Goal: Task Accomplishment & Management: Complete application form

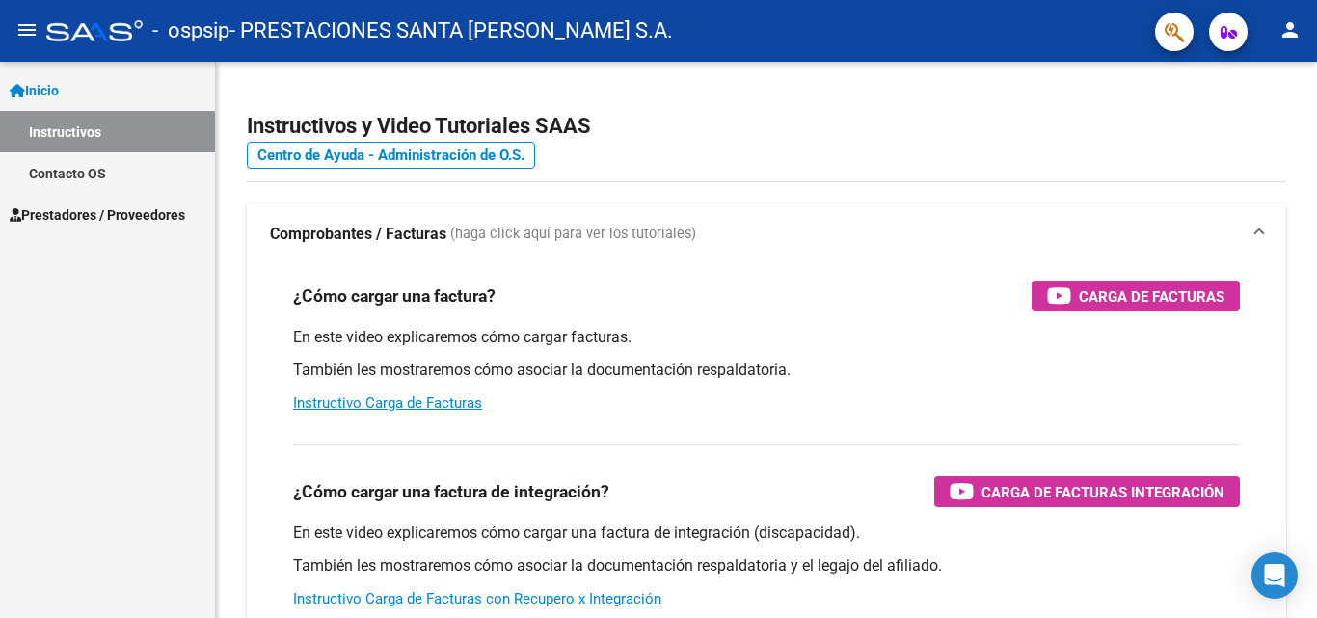
click at [81, 207] on span "Prestadores / Proveedores" at bounding box center [97, 214] width 175 height 21
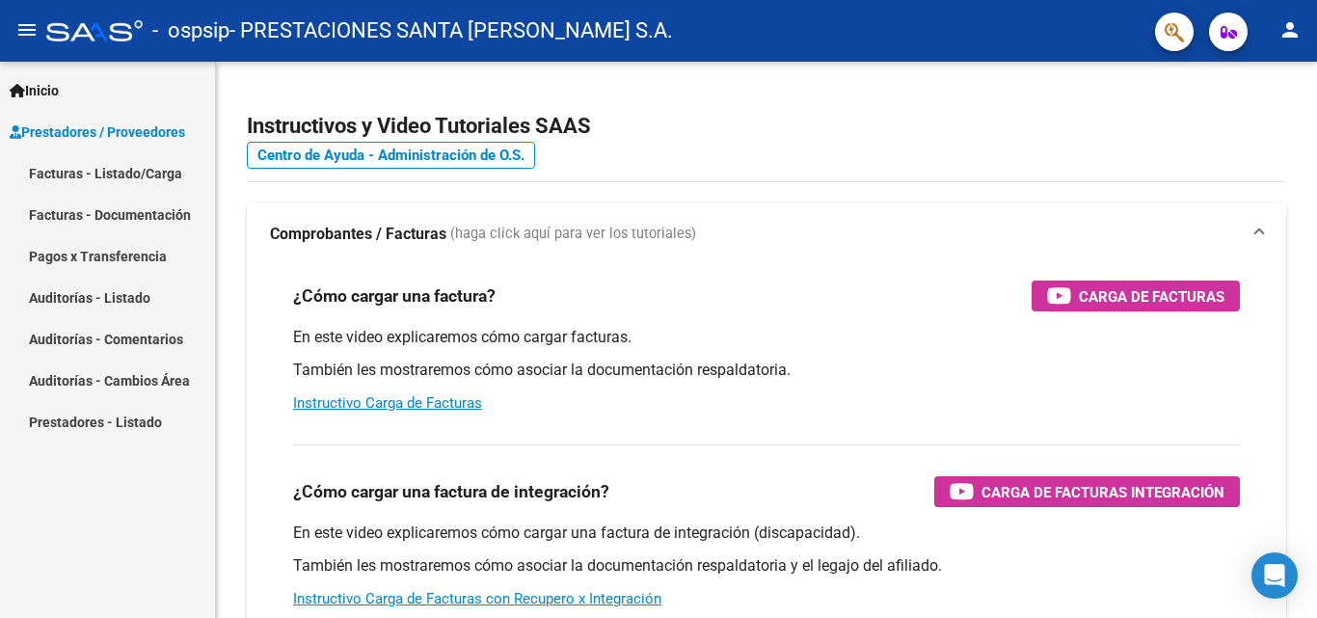
click at [115, 172] on link "Facturas - Listado/Carga" at bounding box center [107, 172] width 215 height 41
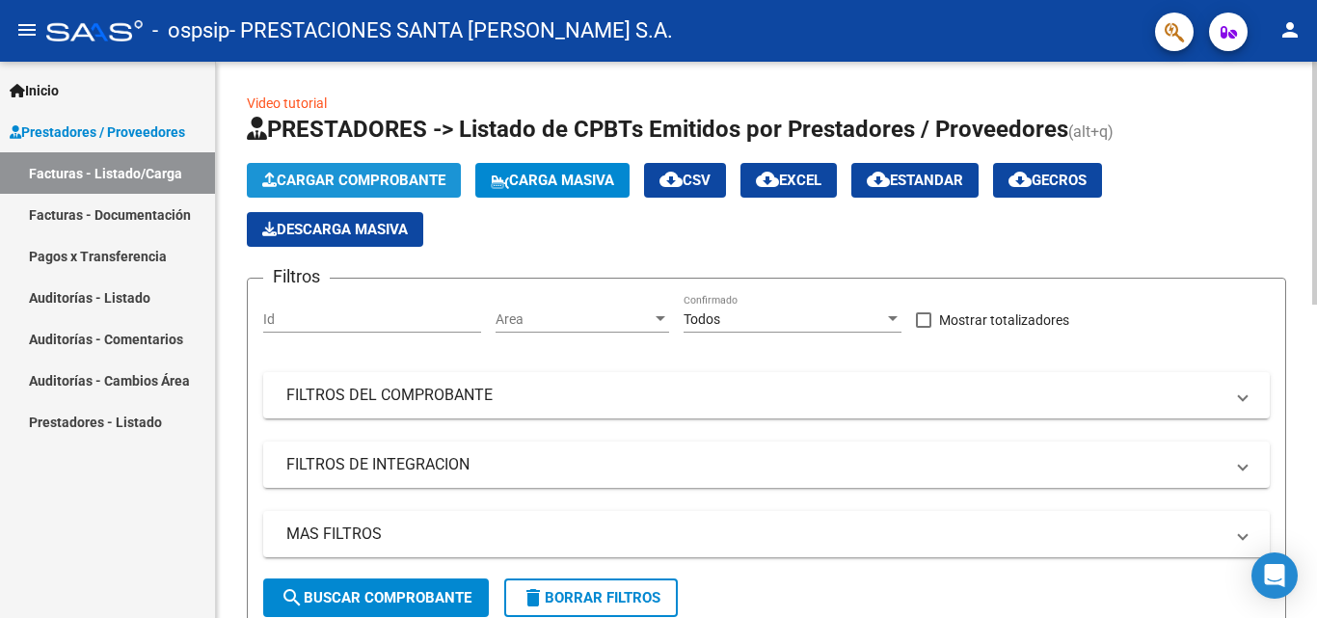
click at [315, 173] on span "Cargar Comprobante" at bounding box center [353, 180] width 183 height 17
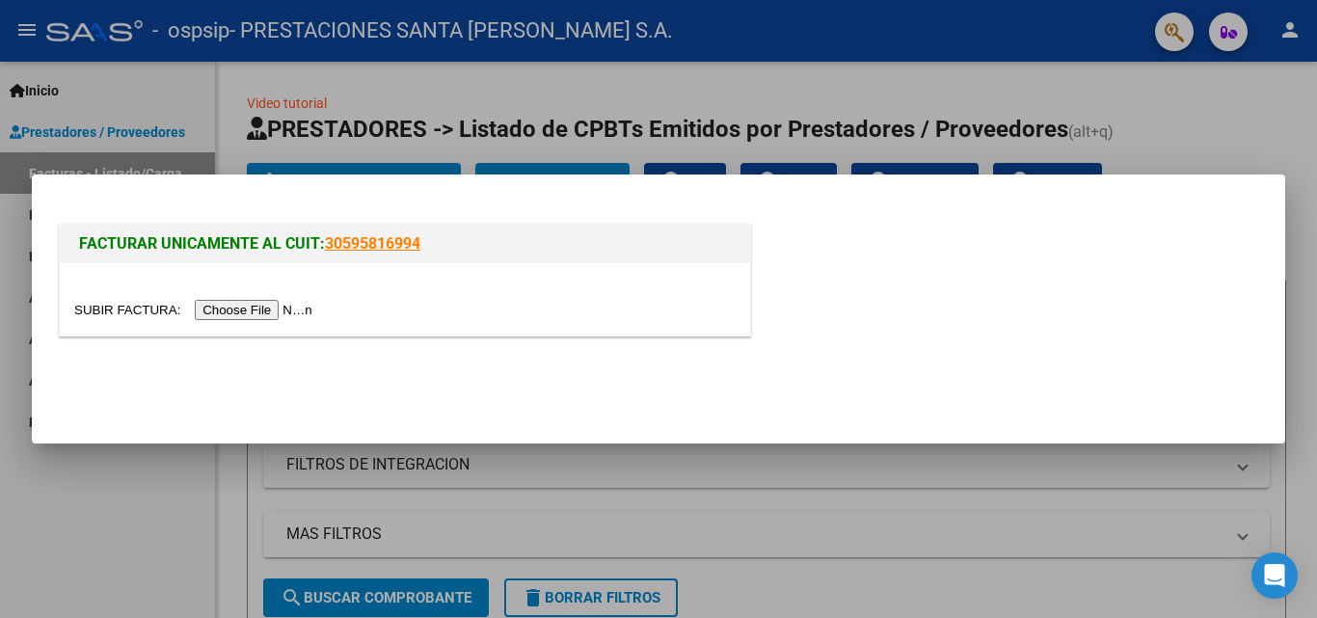
click at [297, 306] on input "file" at bounding box center [196, 310] width 244 height 20
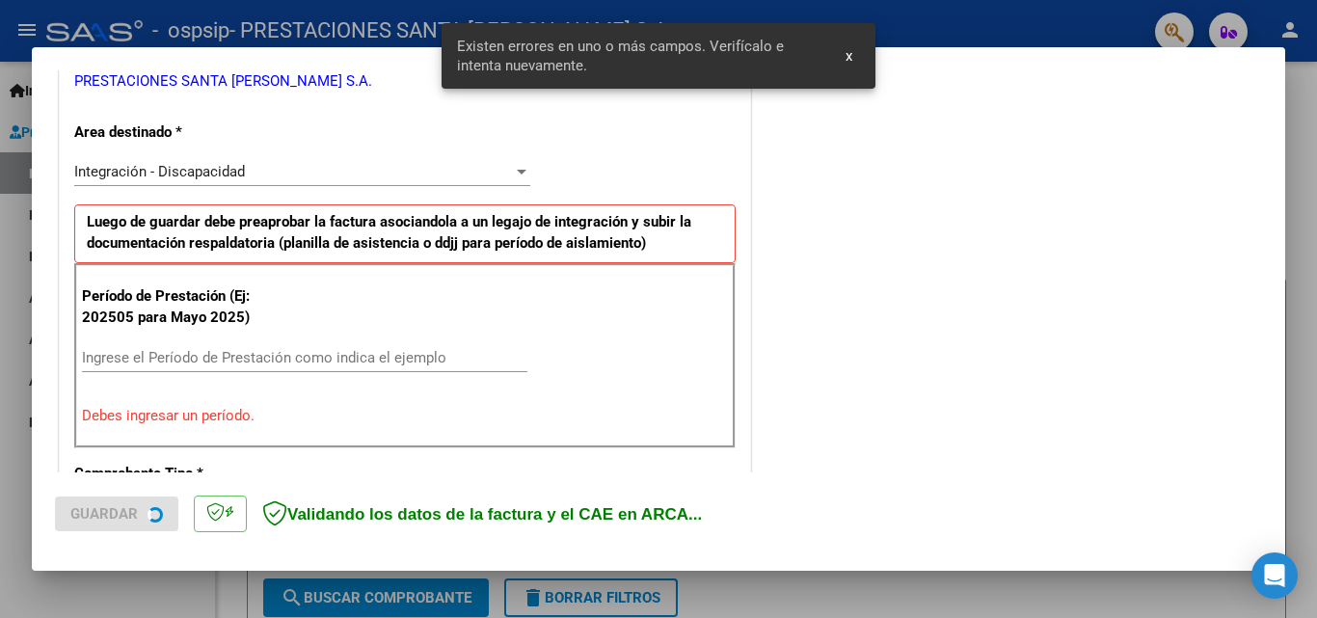
scroll to position [435, 0]
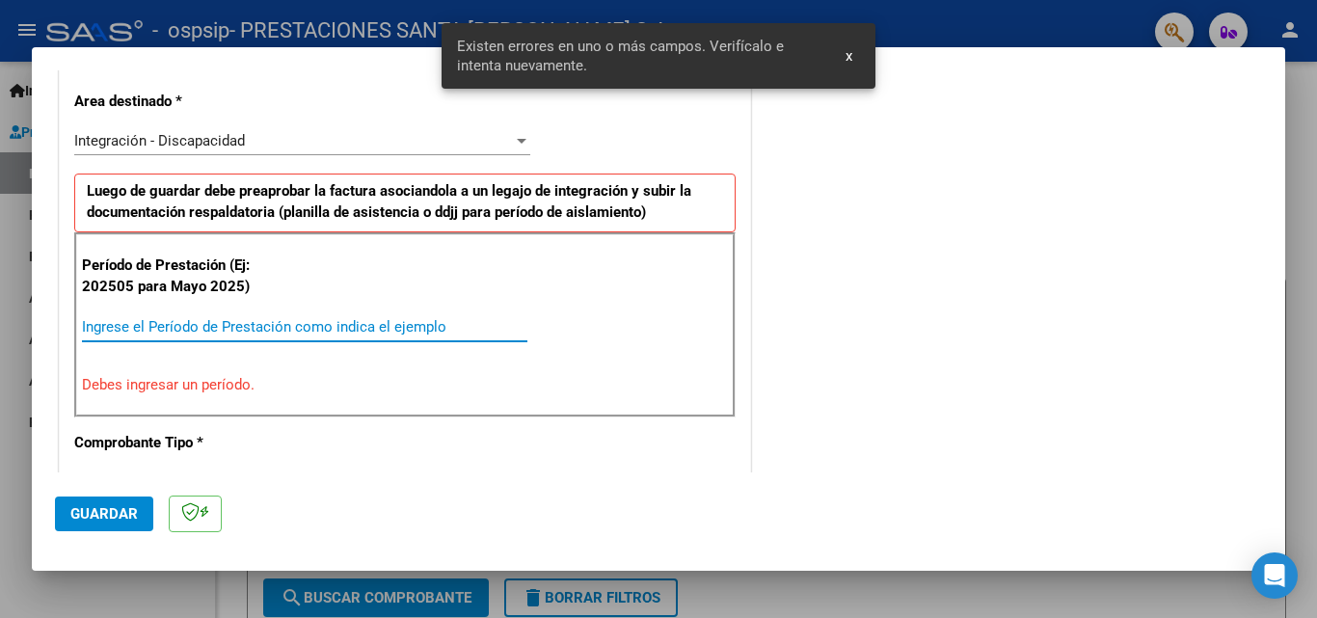
click at [281, 331] on input "Ingrese el Período de Prestación como indica el ejemplo" at bounding box center [304, 326] width 445 height 17
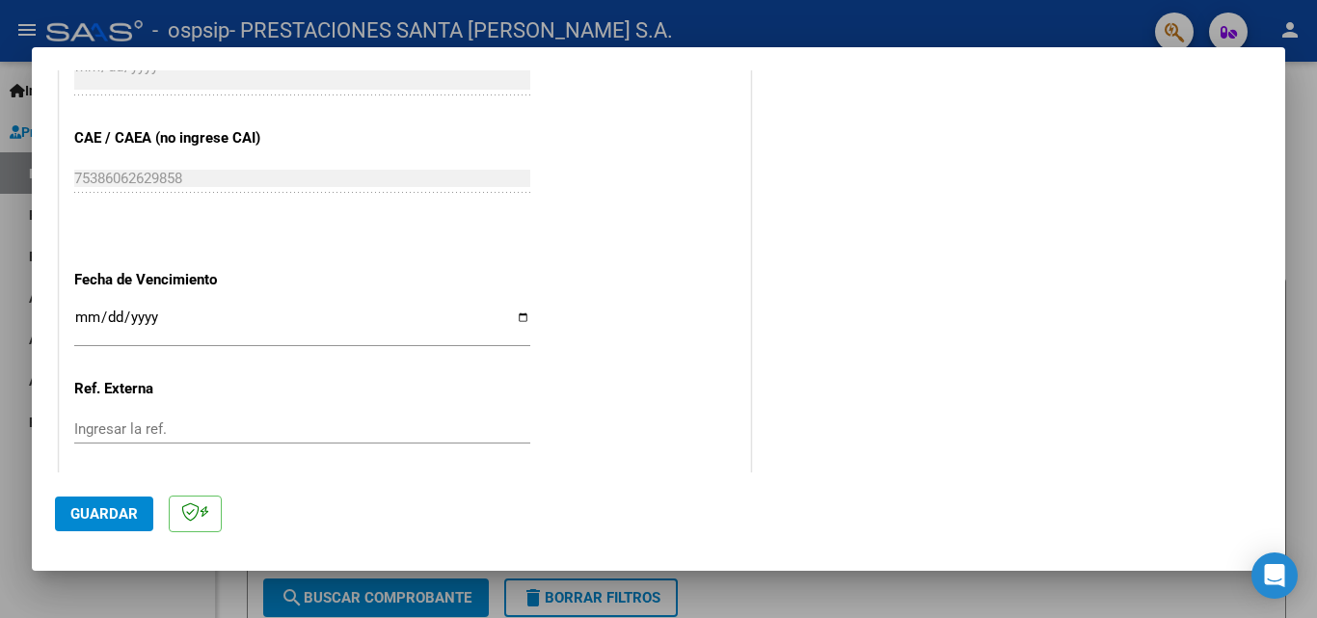
scroll to position [1206, 0]
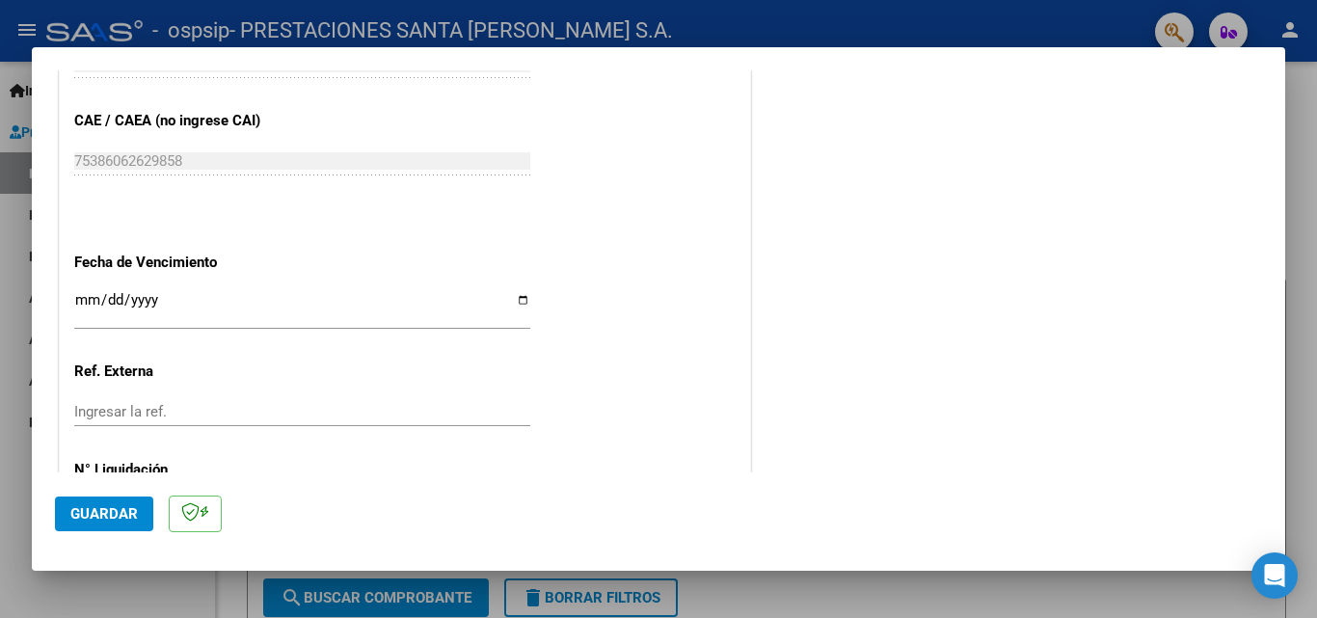
type input "202509"
click at [512, 299] on input "Ingresar la fecha" at bounding box center [302, 307] width 456 height 31
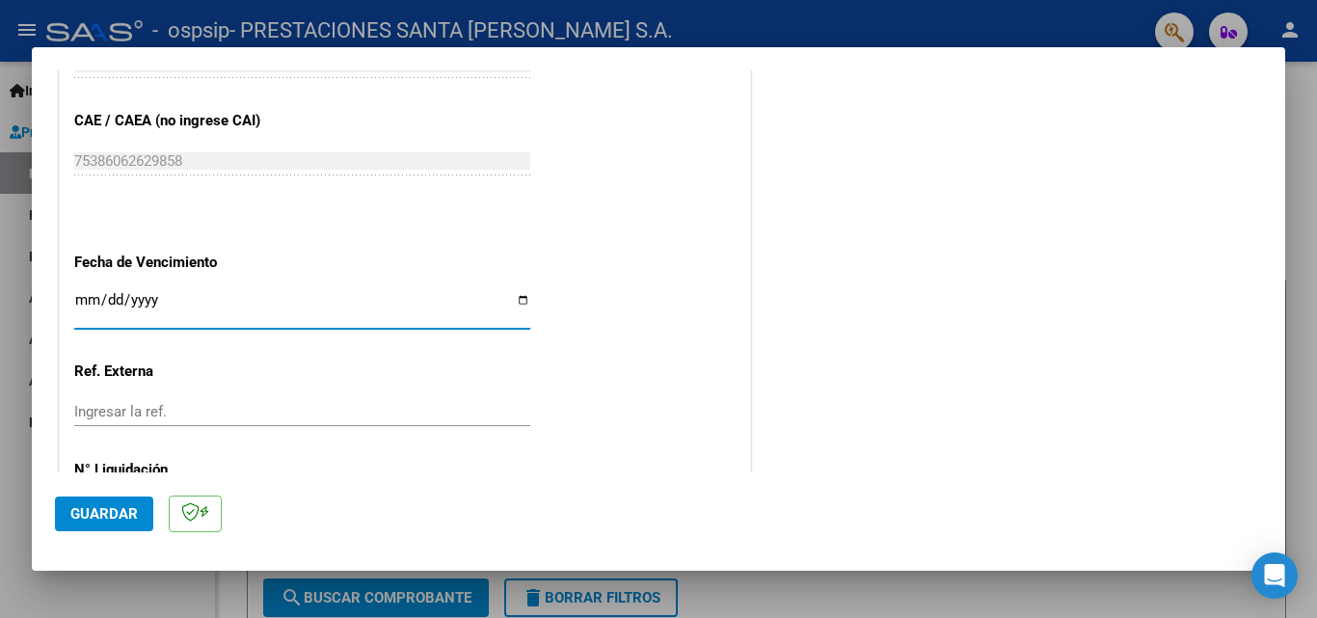
type input "[DATE]"
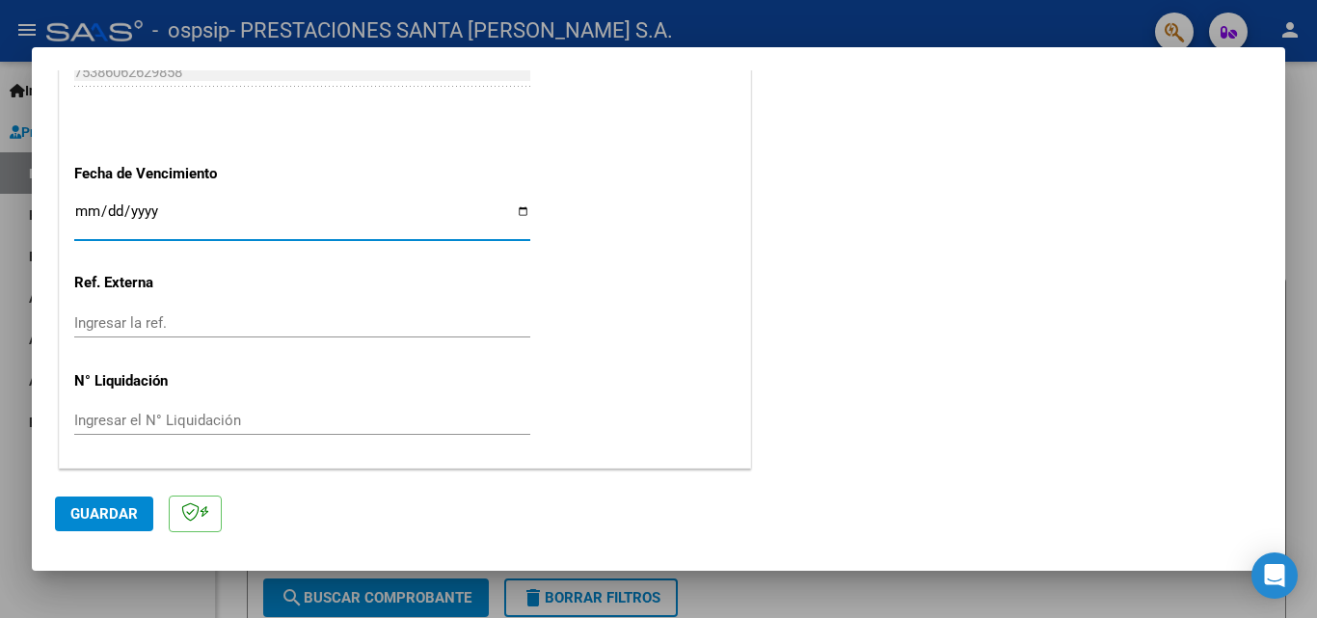
click at [100, 509] on span "Guardar" at bounding box center [103, 513] width 67 height 17
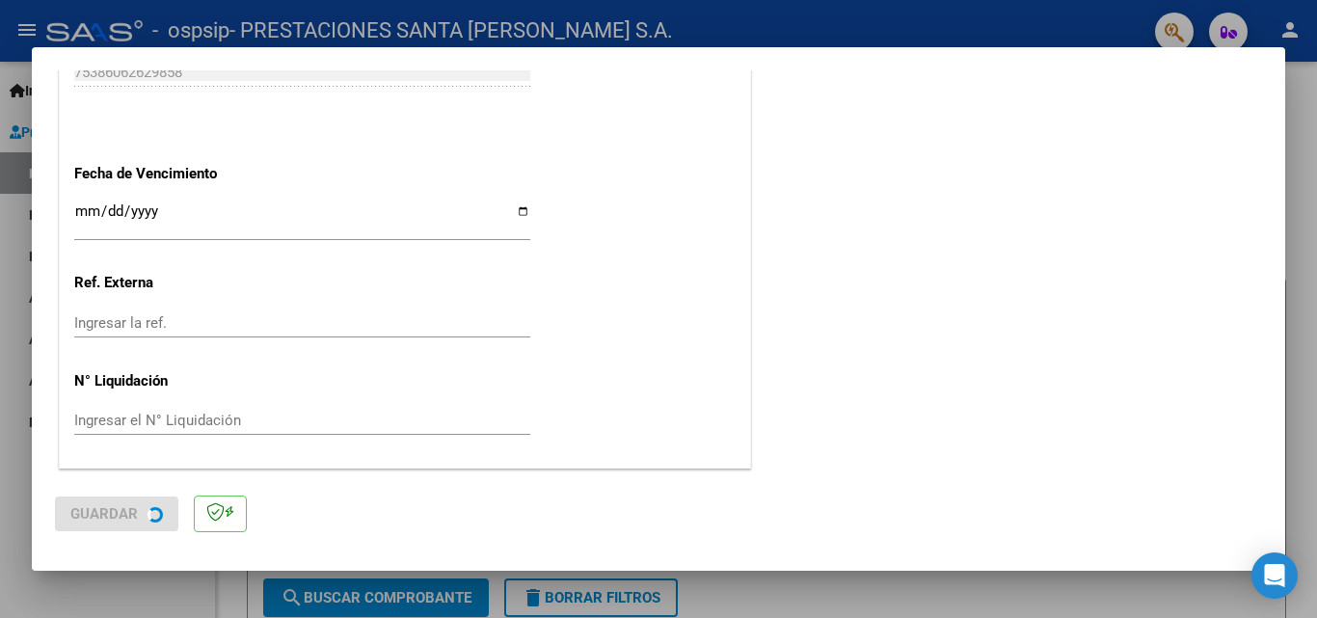
scroll to position [0, 0]
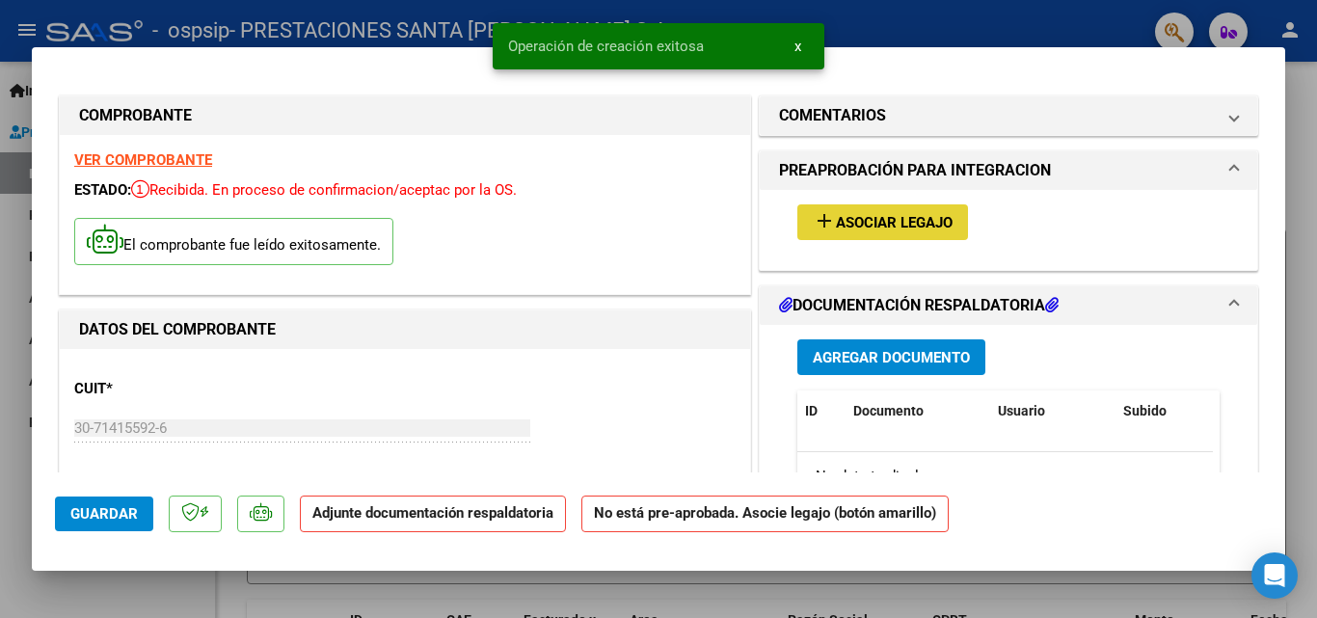
click at [857, 210] on button "add Asociar Legajo" at bounding box center [882, 222] width 171 height 36
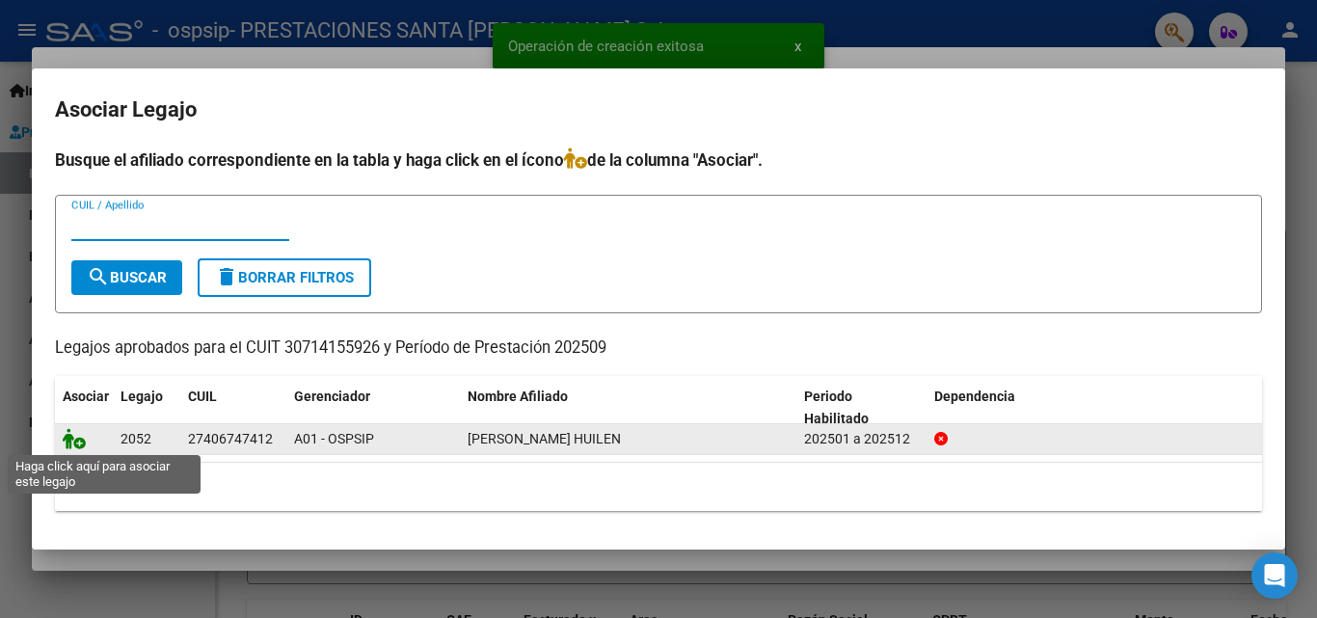
click at [77, 438] on icon at bounding box center [74, 438] width 23 height 21
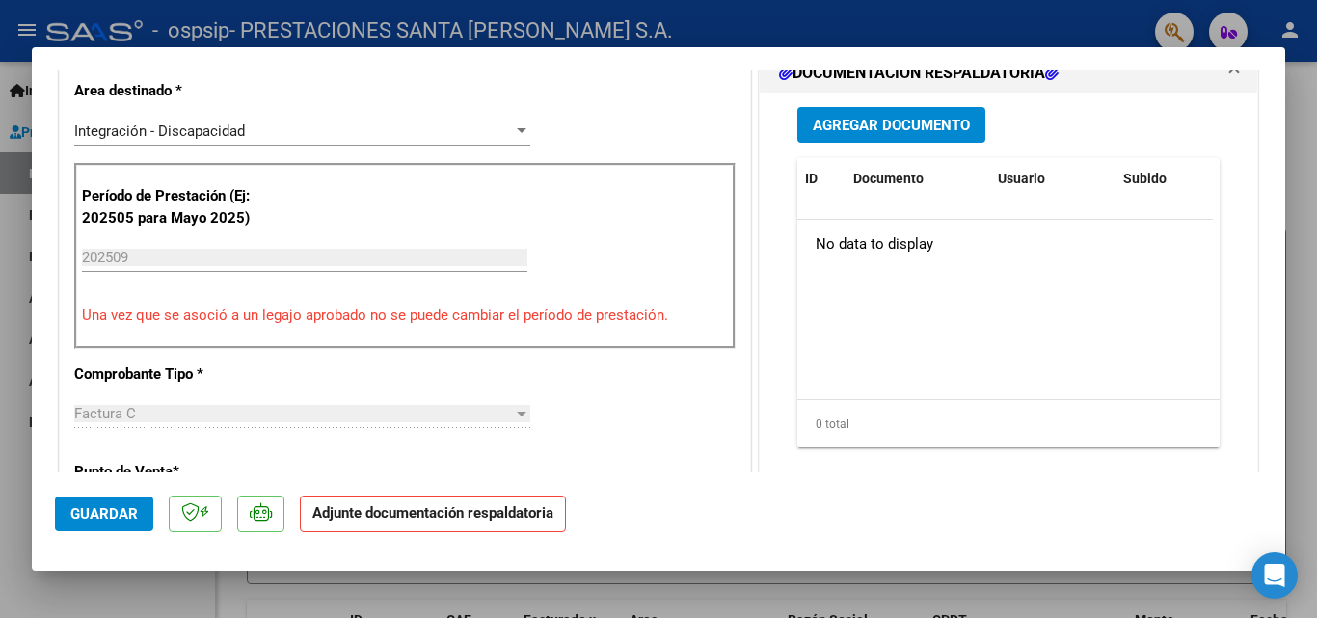
scroll to position [386, 0]
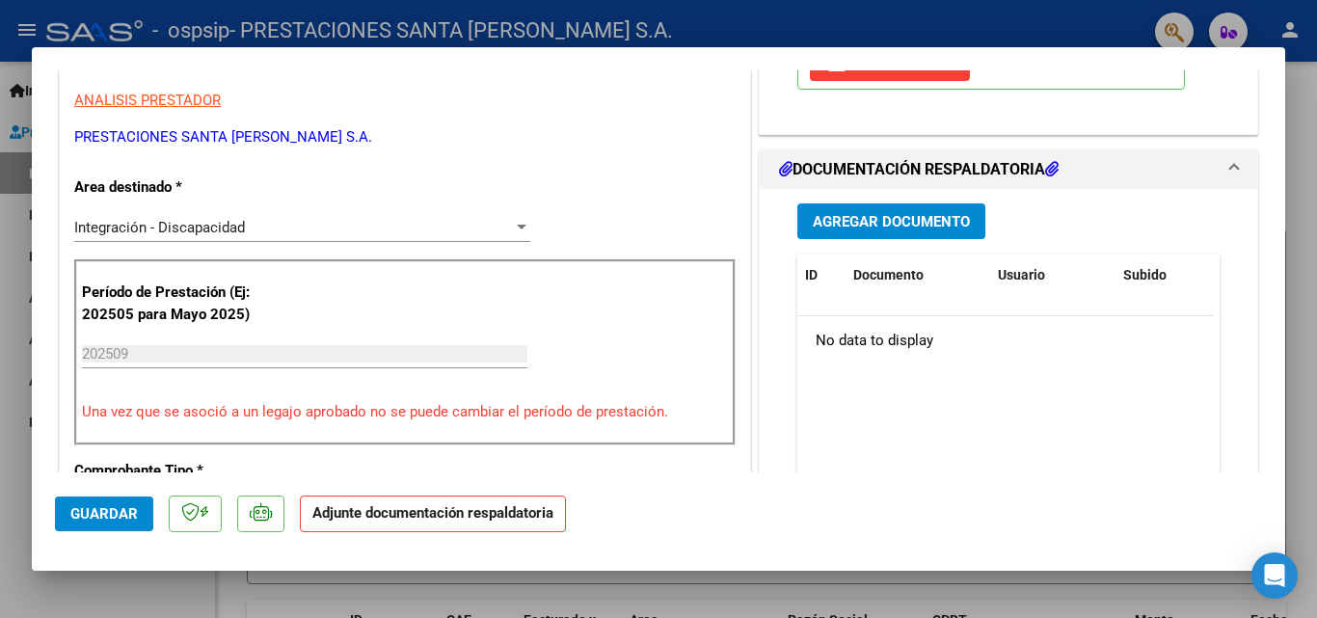
click at [854, 222] on span "Agregar Documento" at bounding box center [891, 221] width 157 height 17
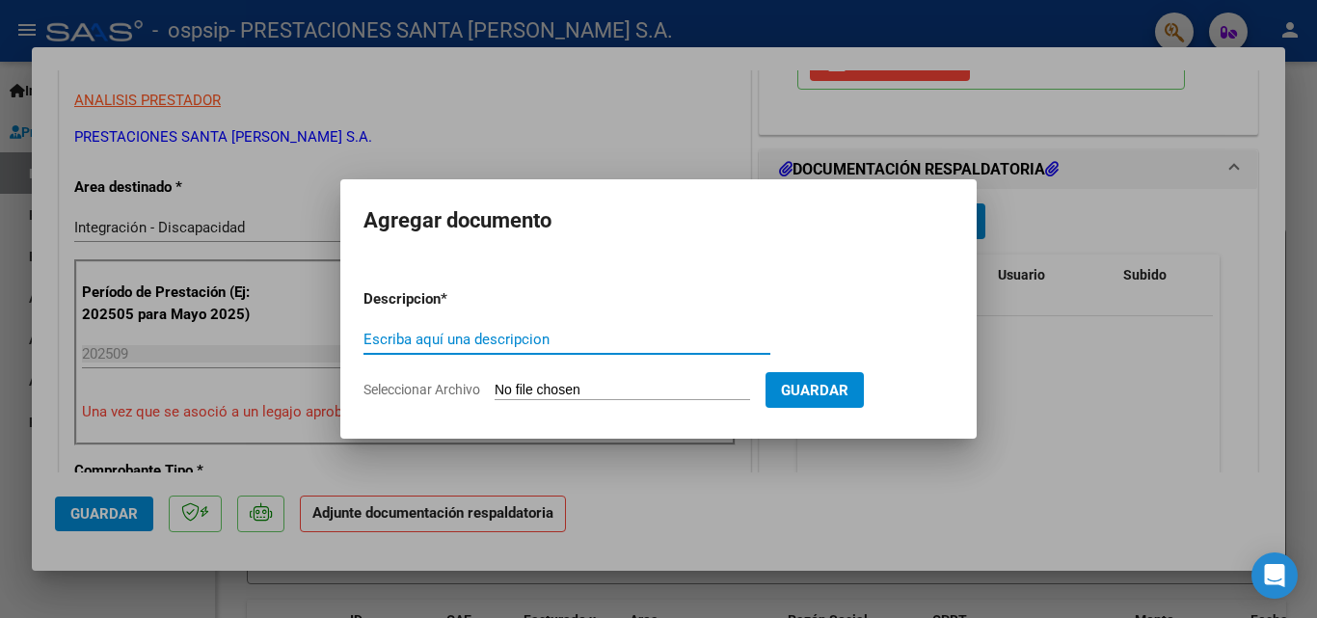
click at [609, 391] on input "Seleccionar Archivo" at bounding box center [621, 391] width 255 height 18
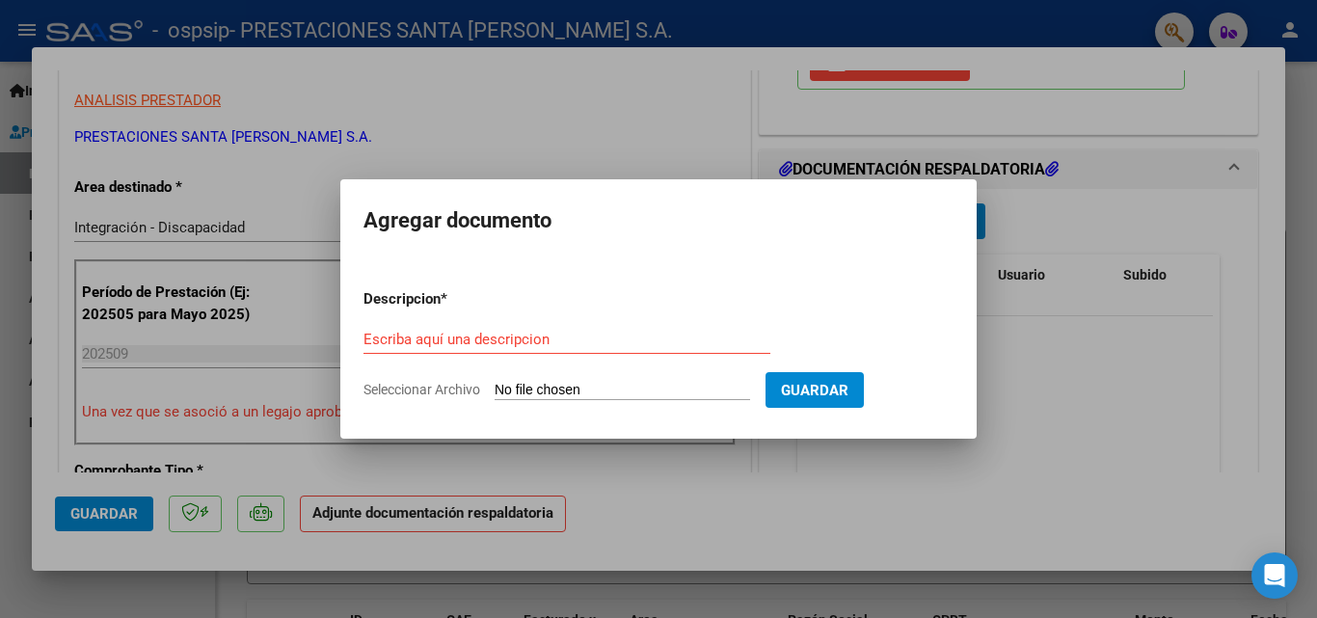
type input "C:\fakepath\[PERSON_NAME] planilla de asistencia mes de [DATE].pdf"
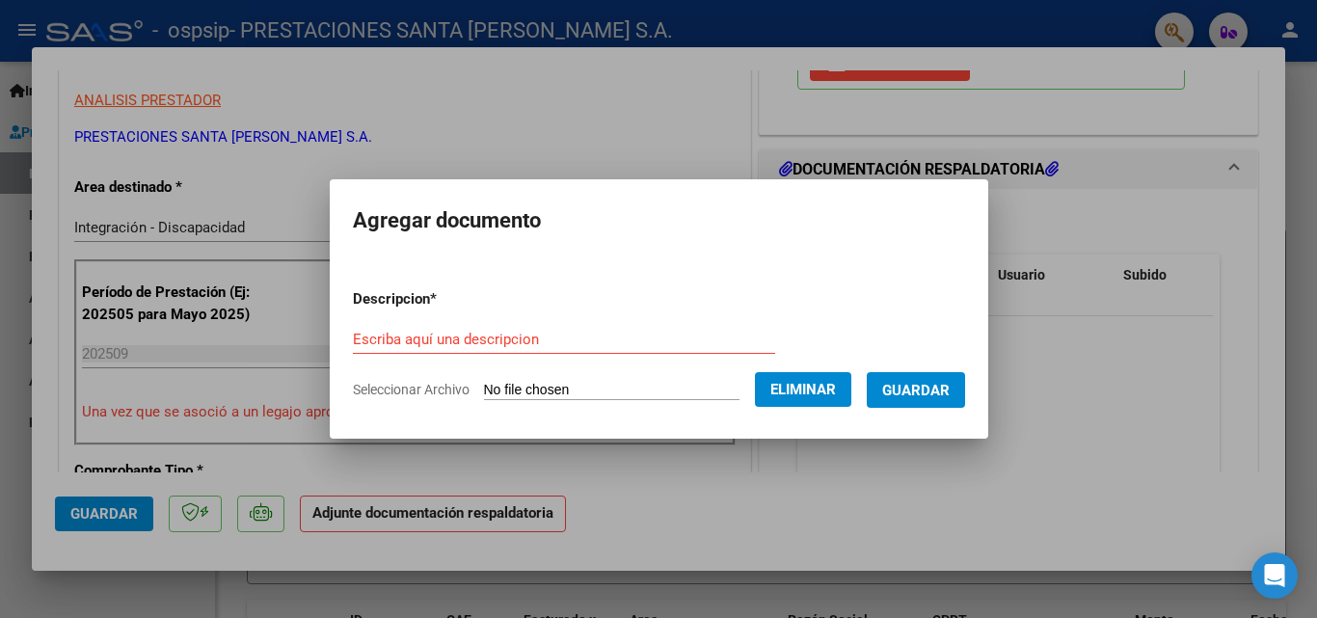
click at [406, 348] on div "Escriba aquí una descripcion" at bounding box center [564, 339] width 422 height 29
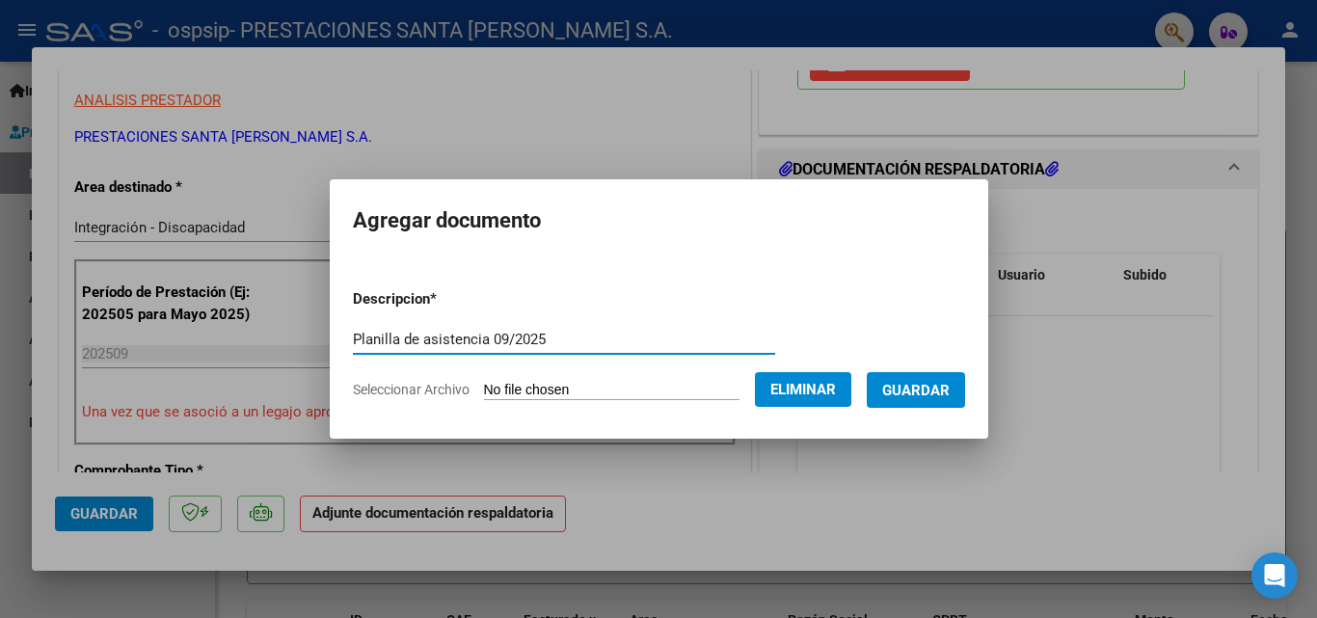
type input "Planilla de asistencia 09/2025"
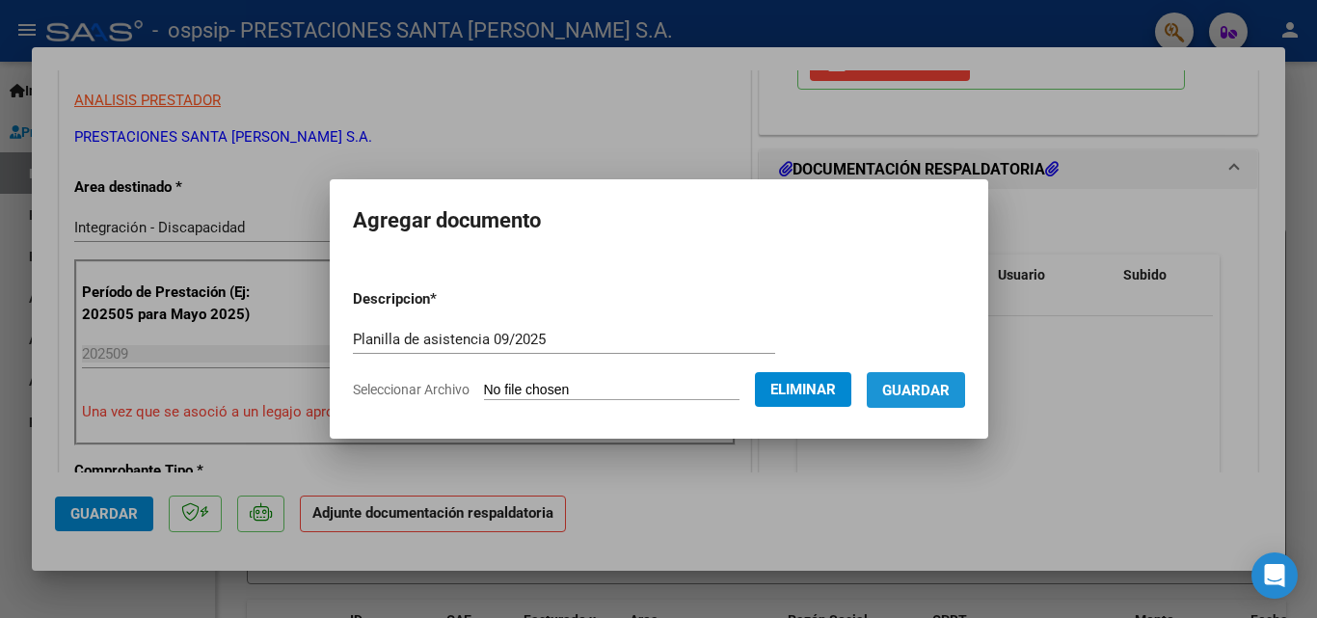
click at [902, 384] on span "Guardar" at bounding box center [915, 390] width 67 height 17
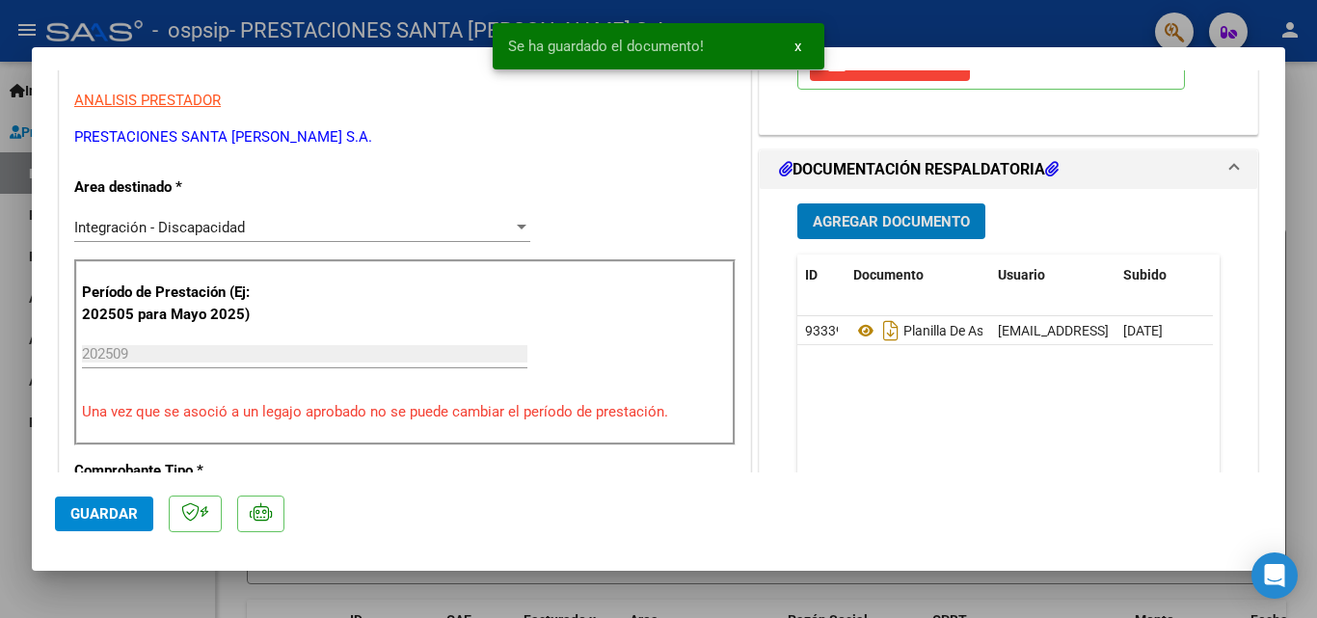
click at [896, 234] on button "Agregar Documento" at bounding box center [891, 221] width 188 height 36
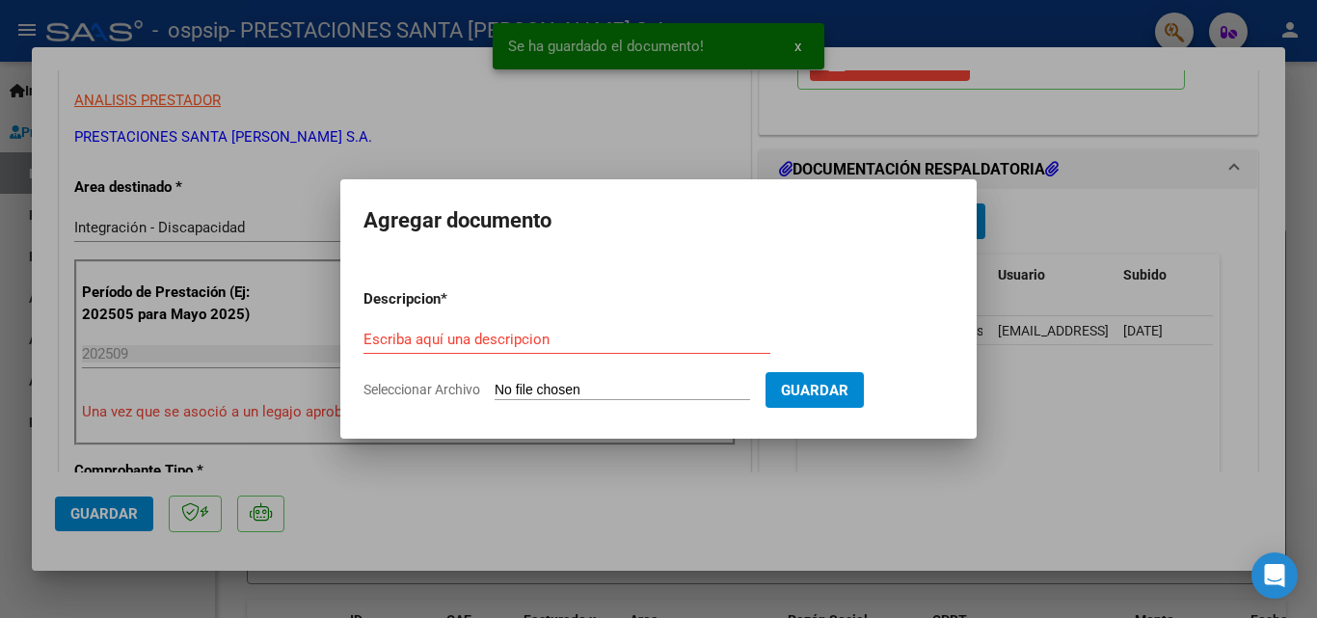
click at [663, 390] on input "Seleccionar Archivo" at bounding box center [621, 391] width 255 height 18
type input "C:\fakepath\[PERSON_NAME] concurrencia mes de [DATE].pdf"
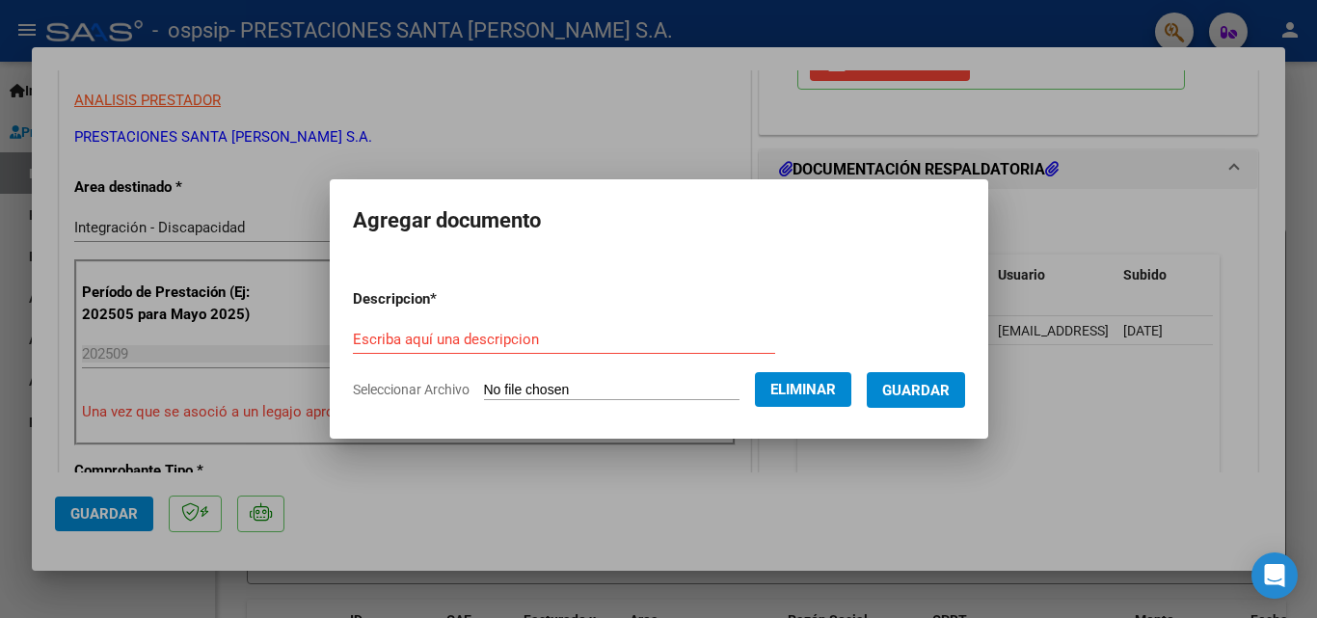
click at [498, 333] on input "Escriba aquí una descripcion" at bounding box center [564, 339] width 422 height 17
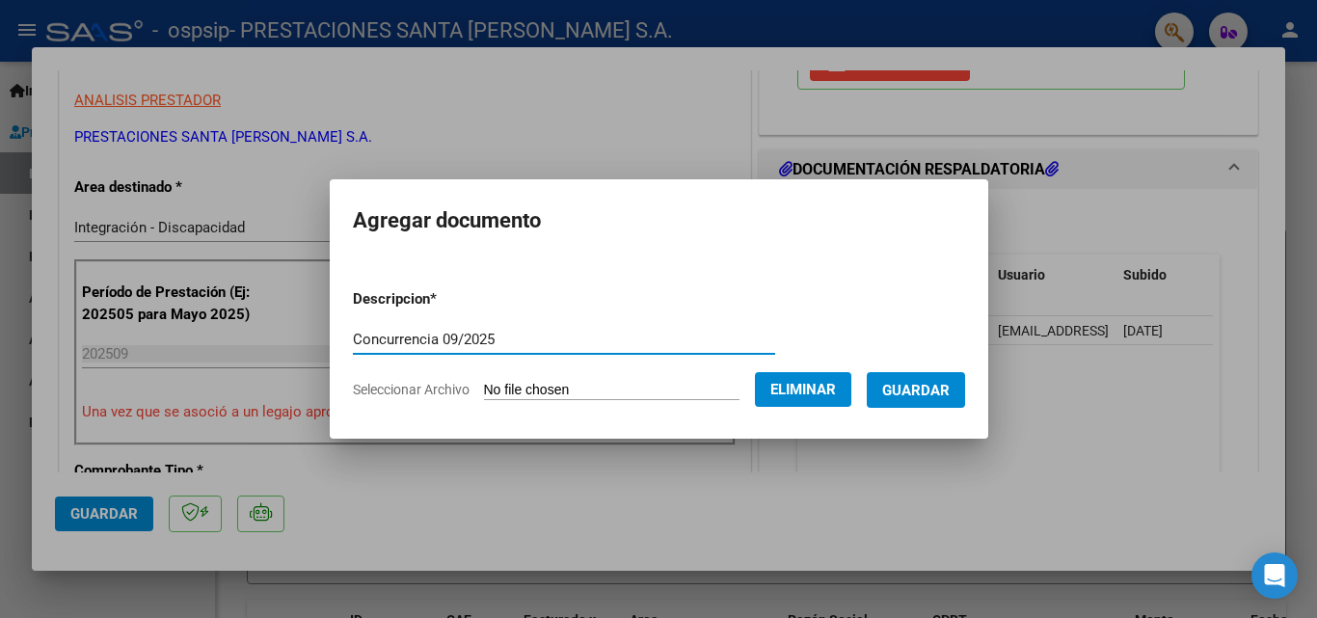
type input "Concurrencia 09/2025"
click at [942, 391] on span "Guardar" at bounding box center [915, 390] width 67 height 17
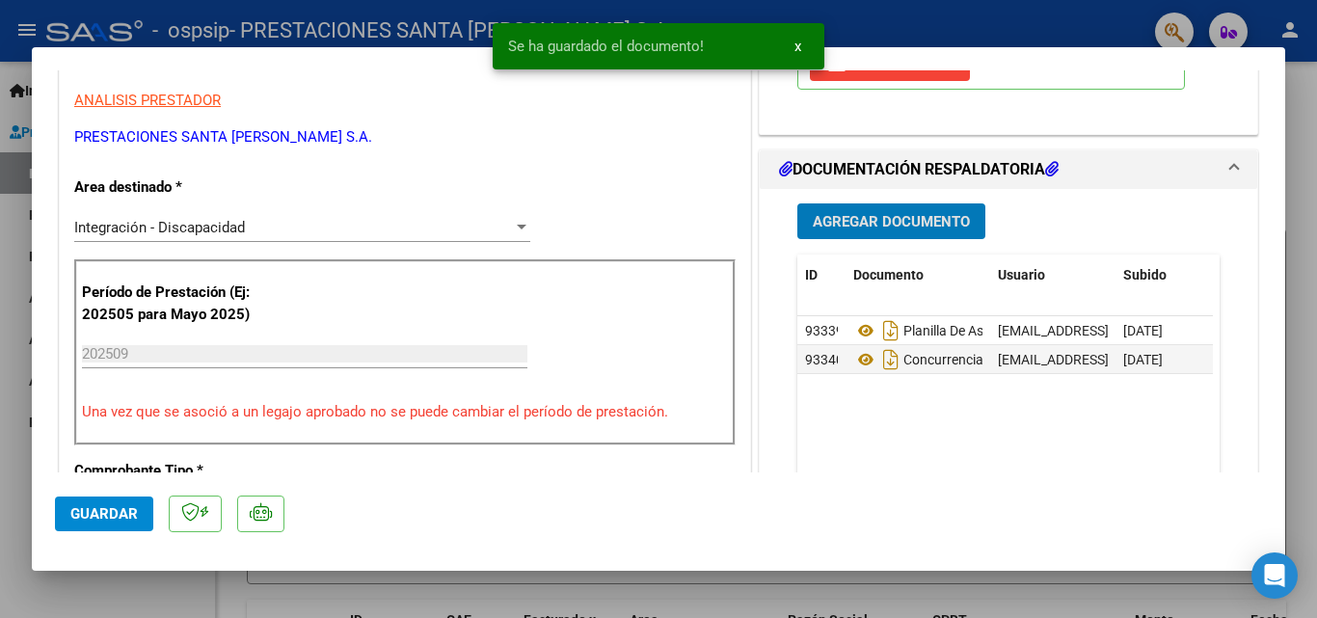
click at [910, 225] on span "Agregar Documento" at bounding box center [891, 221] width 157 height 17
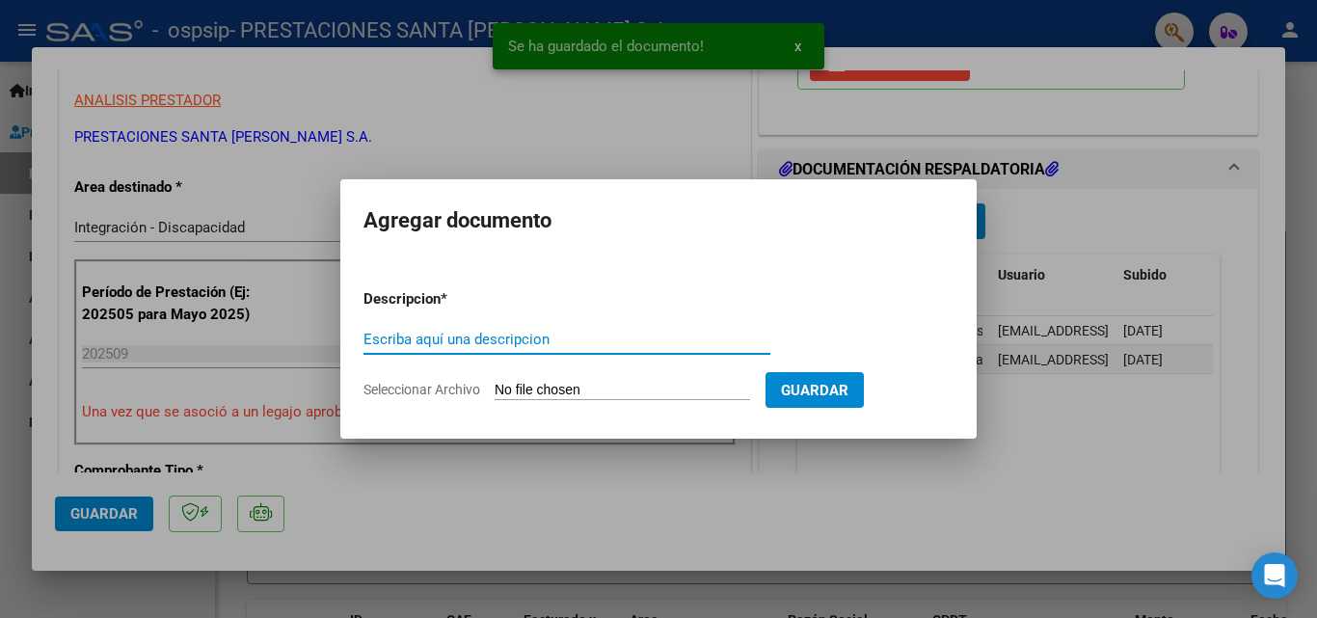
click at [570, 395] on input "Seleccionar Archivo" at bounding box center [621, 391] width 255 height 18
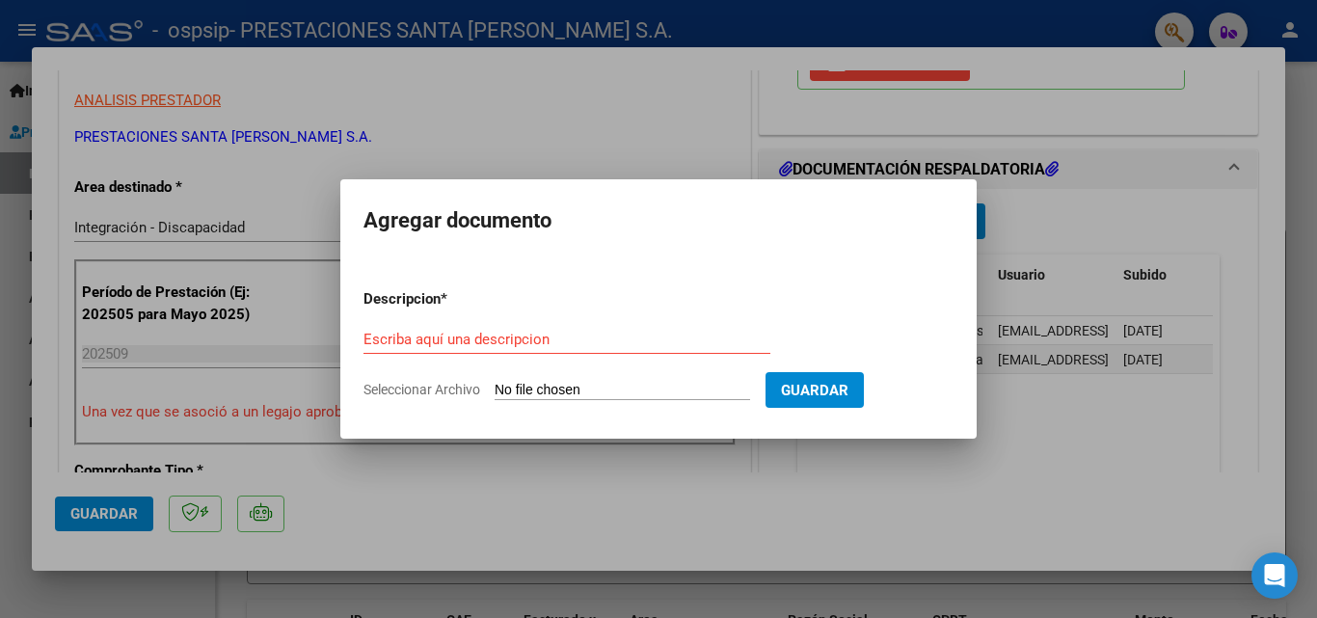
type input "C:\fakepath\[PERSON_NAME] consentimiento informado mes de [DATE].pdf"
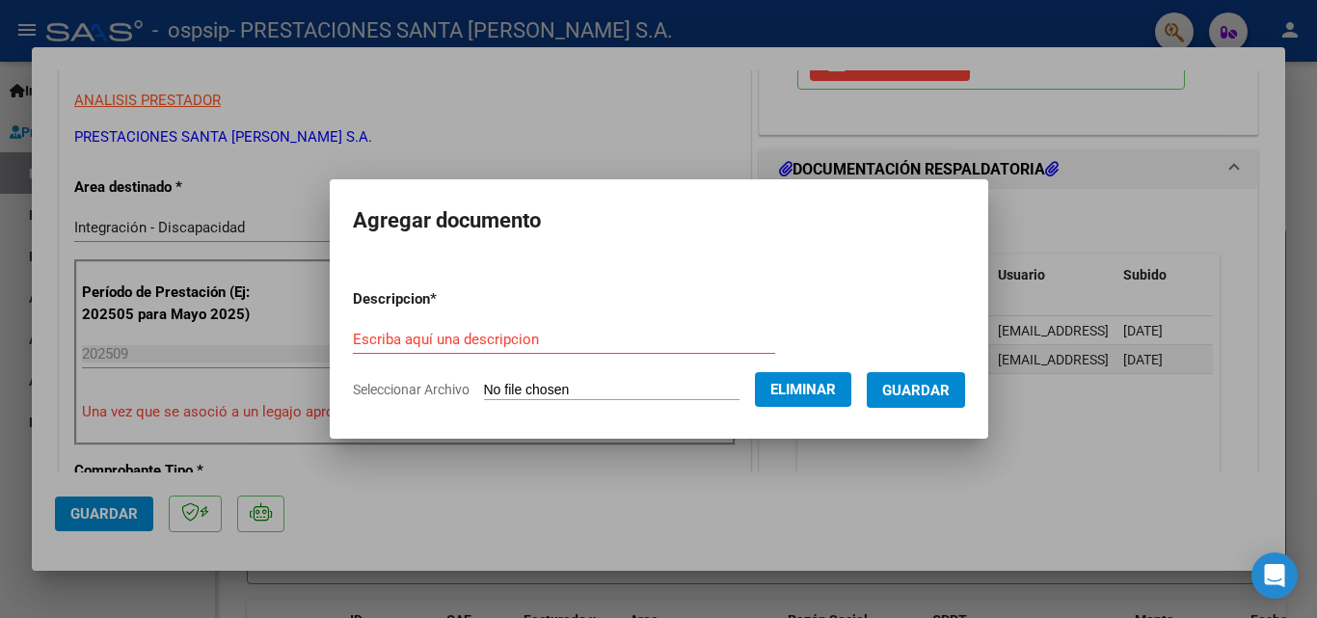
click at [466, 337] on input "Escriba aquí una descripcion" at bounding box center [564, 339] width 422 height 17
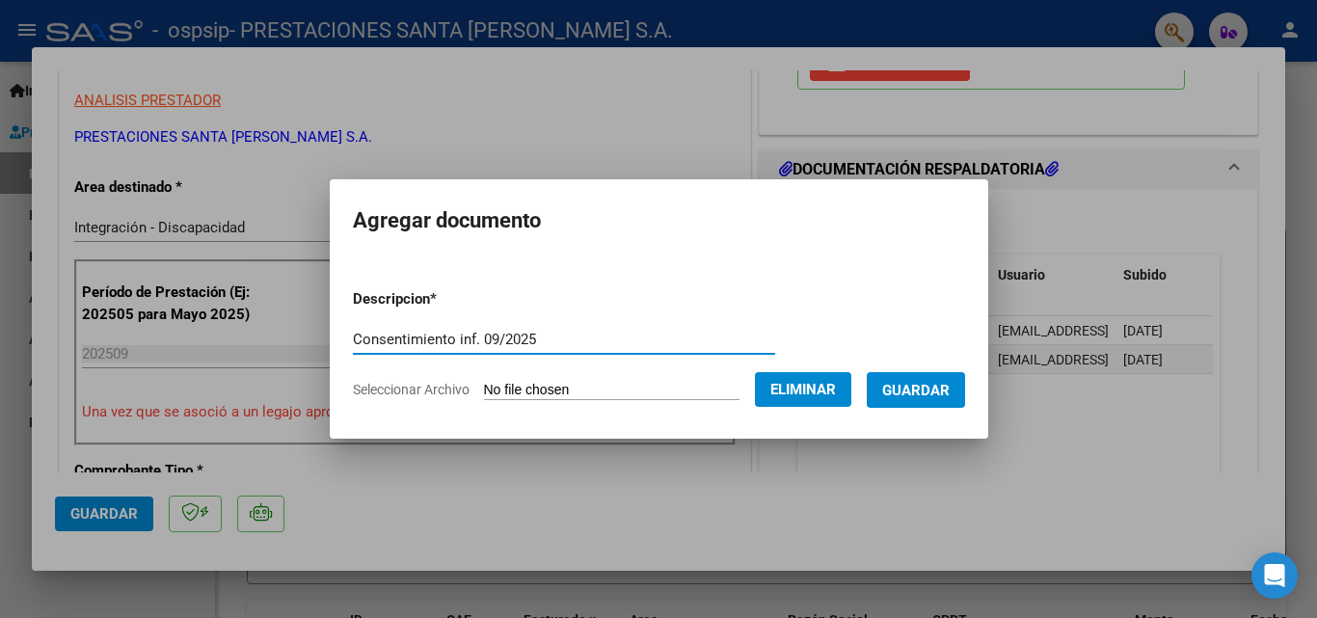
type input "Consentimiento inf. 09/2025"
click at [927, 385] on span "Guardar" at bounding box center [915, 390] width 67 height 17
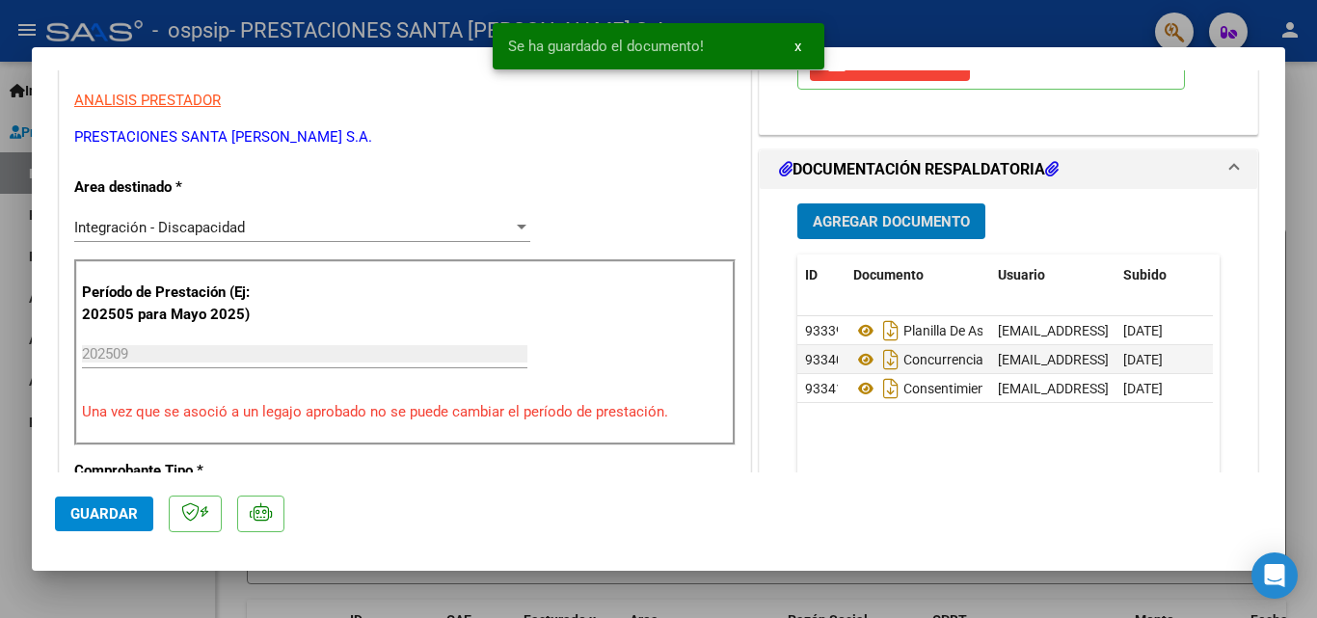
click at [919, 221] on span "Agregar Documento" at bounding box center [891, 221] width 157 height 17
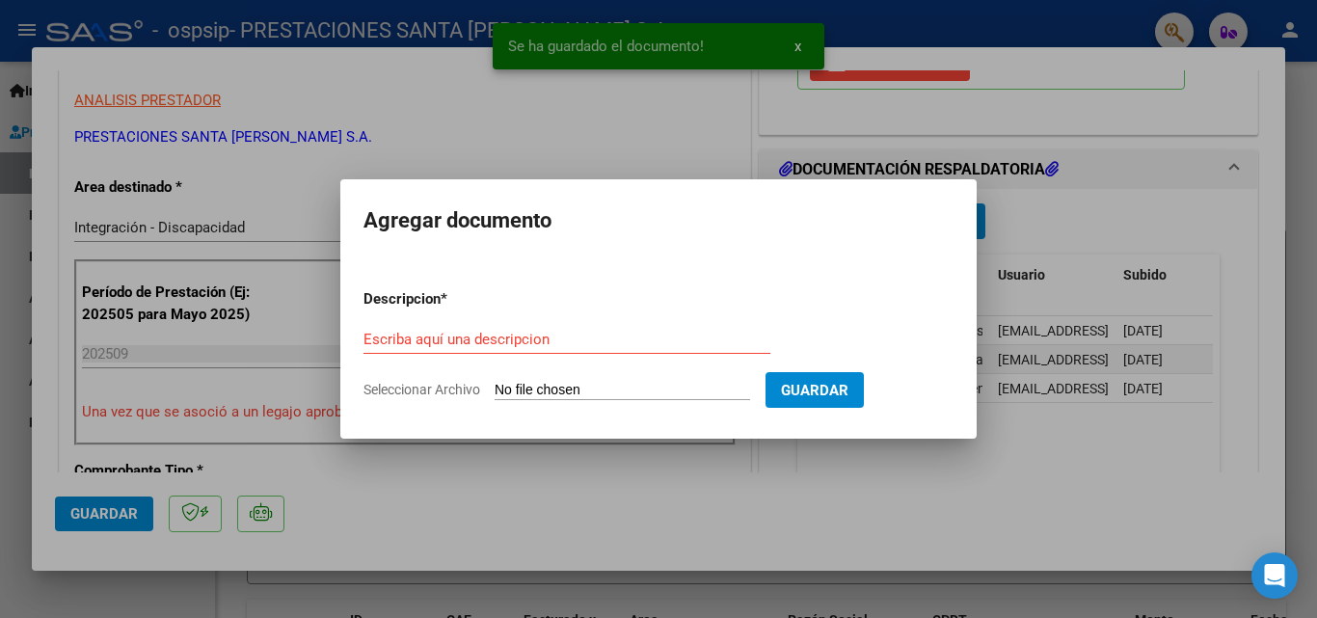
click at [704, 392] on input "Seleccionar Archivo" at bounding box center [621, 391] width 255 height 18
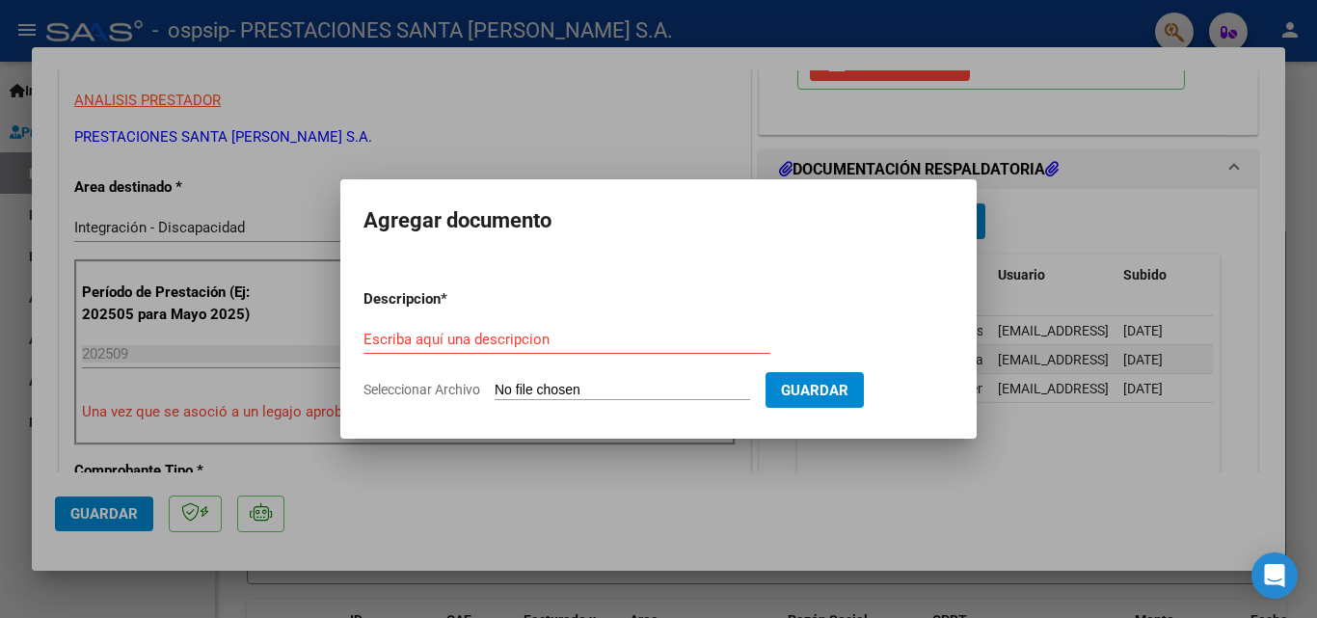
type input "C:\fakepath\[PERSON_NAME]. Autorización UP..pdf"
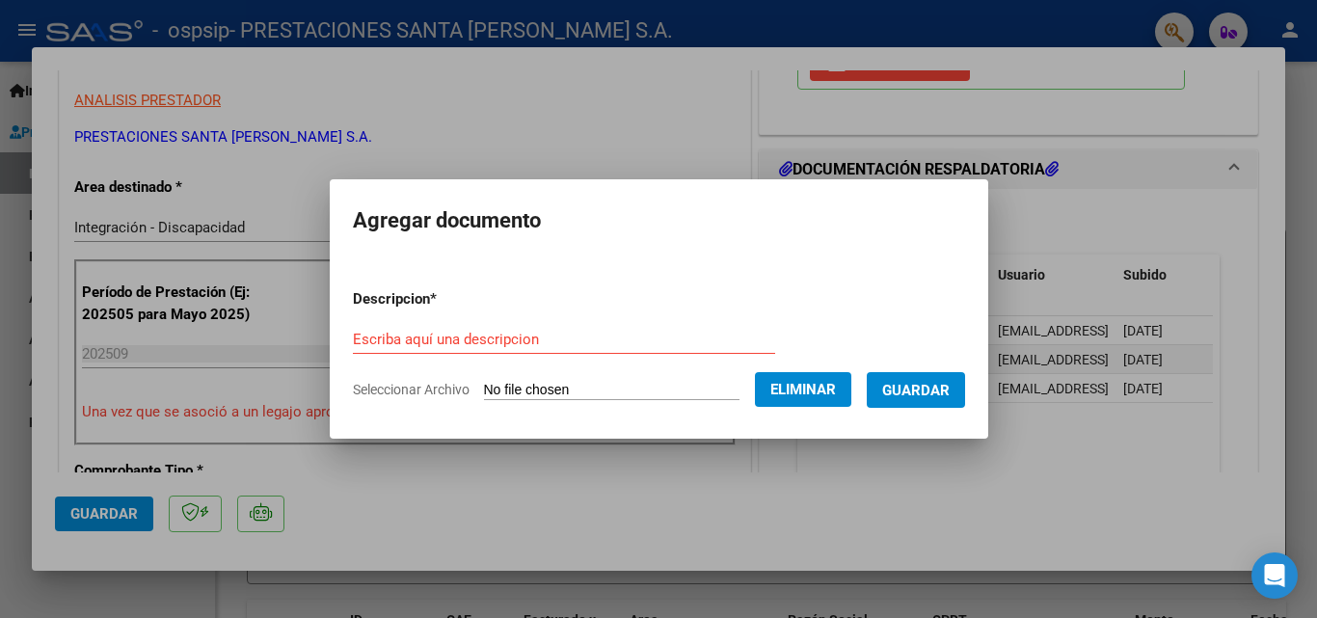
click at [794, 393] on span "Eliminar" at bounding box center [803, 389] width 66 height 17
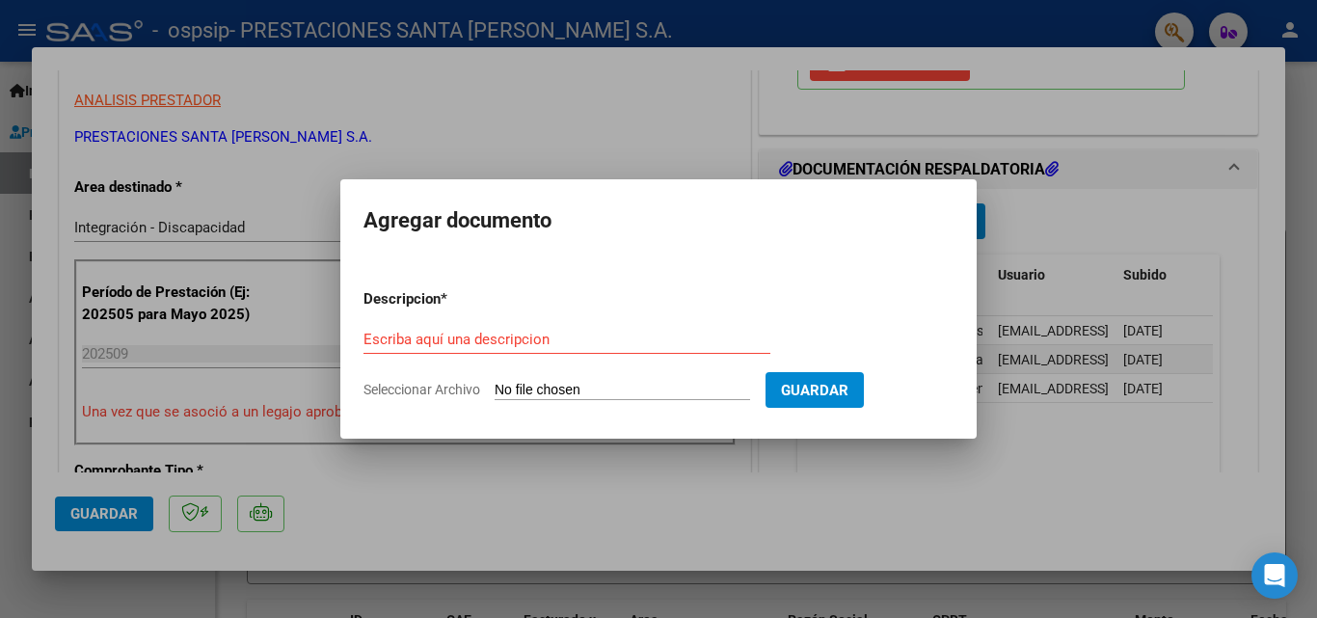
click at [643, 394] on input "Seleccionar Archivo" at bounding box center [621, 391] width 255 height 18
type input "C:\fakepath\[PERSON_NAME]. Autorización O.S.P.S.I.P.pdf"
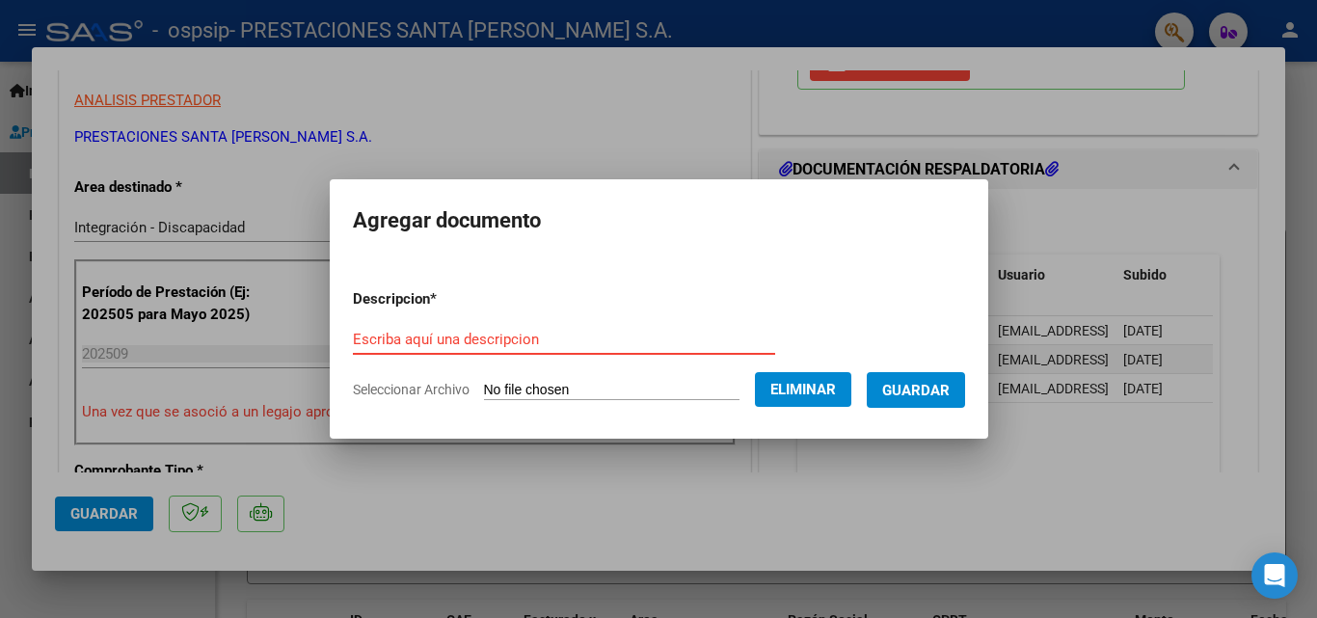
click at [556, 343] on input "Escriba aquí una descripcion" at bounding box center [564, 339] width 422 height 17
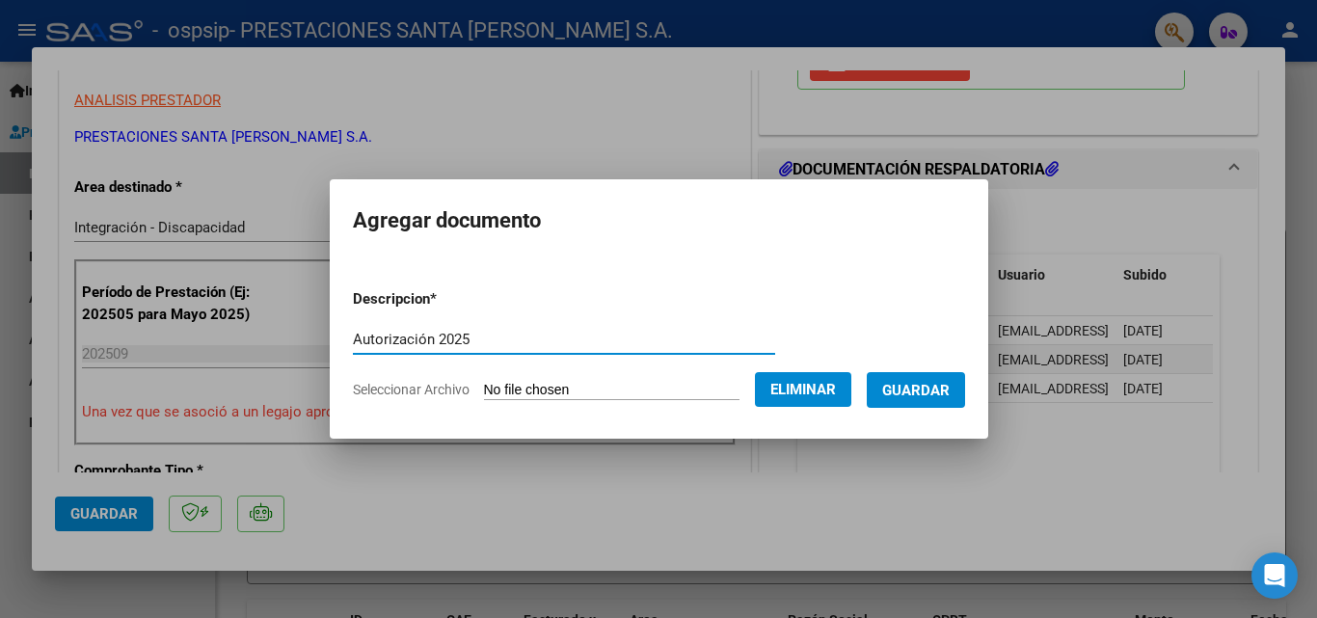
type input "Autorización 2025"
click at [907, 384] on span "Guardar" at bounding box center [915, 390] width 67 height 17
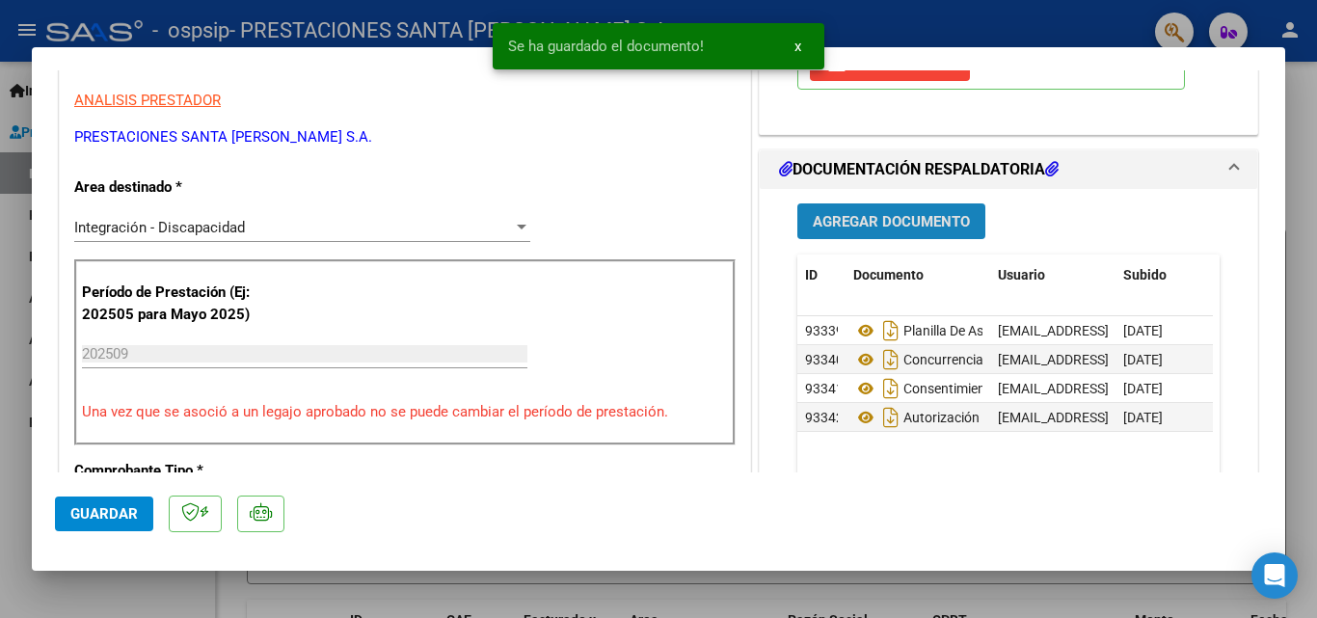
click at [914, 218] on span "Agregar Documento" at bounding box center [891, 221] width 157 height 17
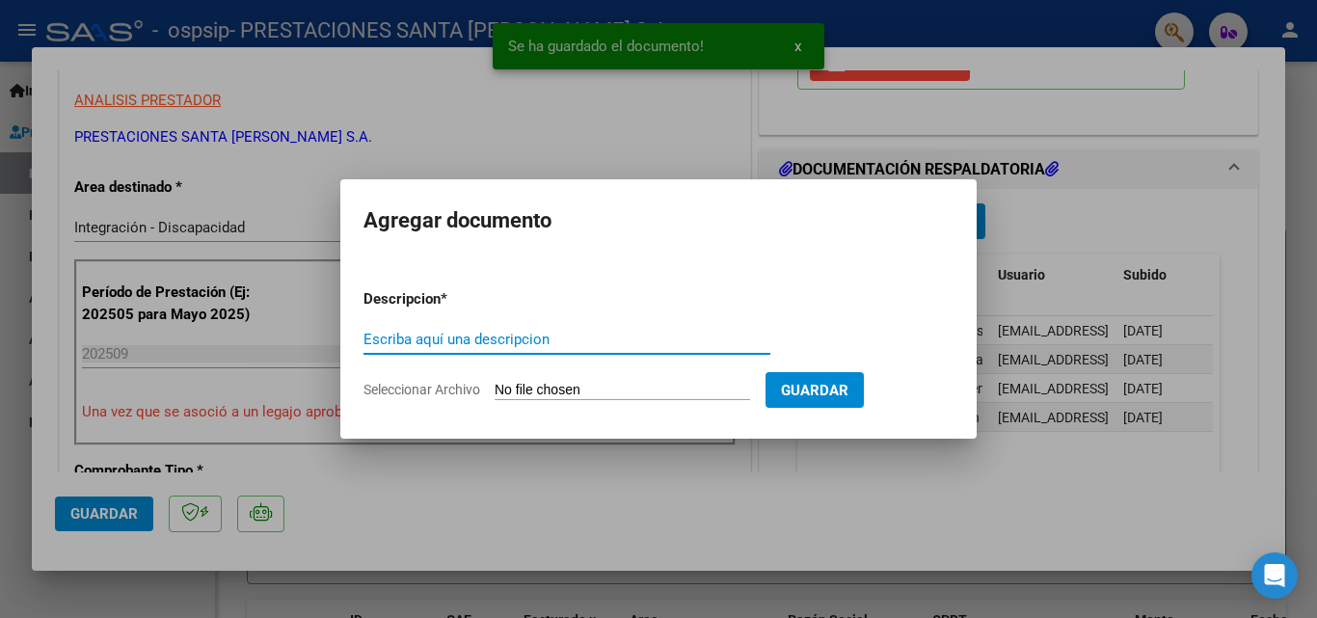
click at [605, 392] on input "Seleccionar Archivo" at bounding box center [621, 391] width 255 height 18
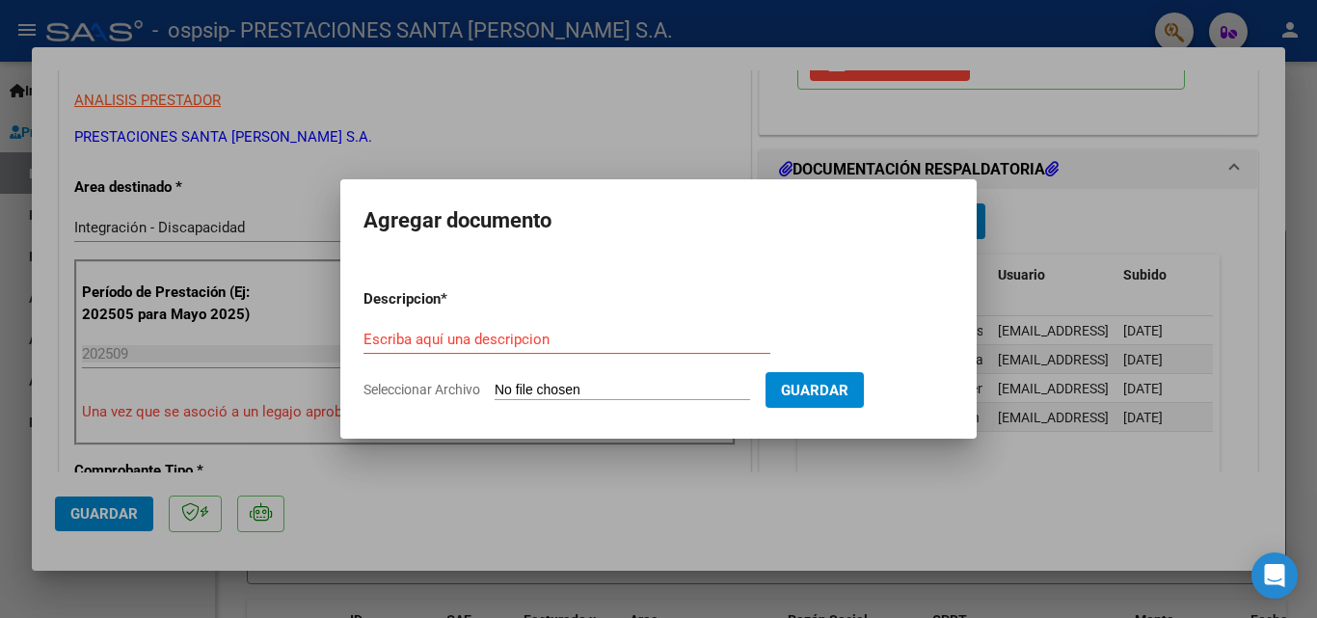
type input "C:\fakepath\CAE FC 3740.pdf"
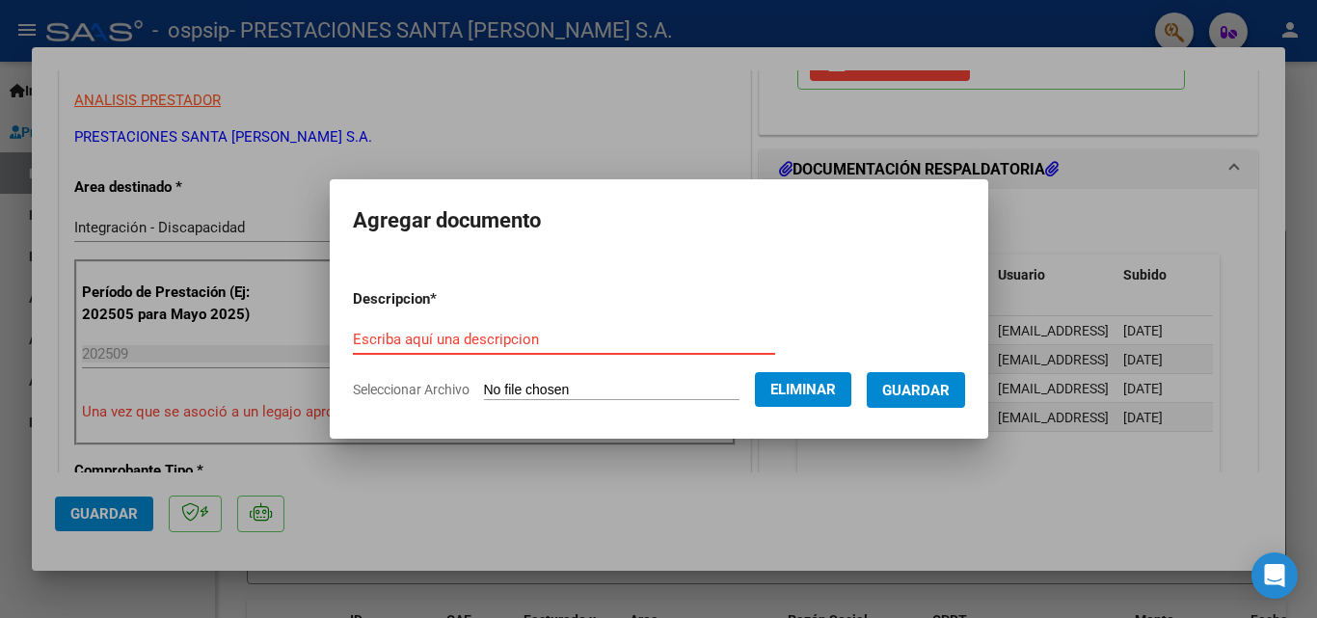
click at [374, 334] on input "Escriba aquí una descripcion" at bounding box center [564, 339] width 422 height 17
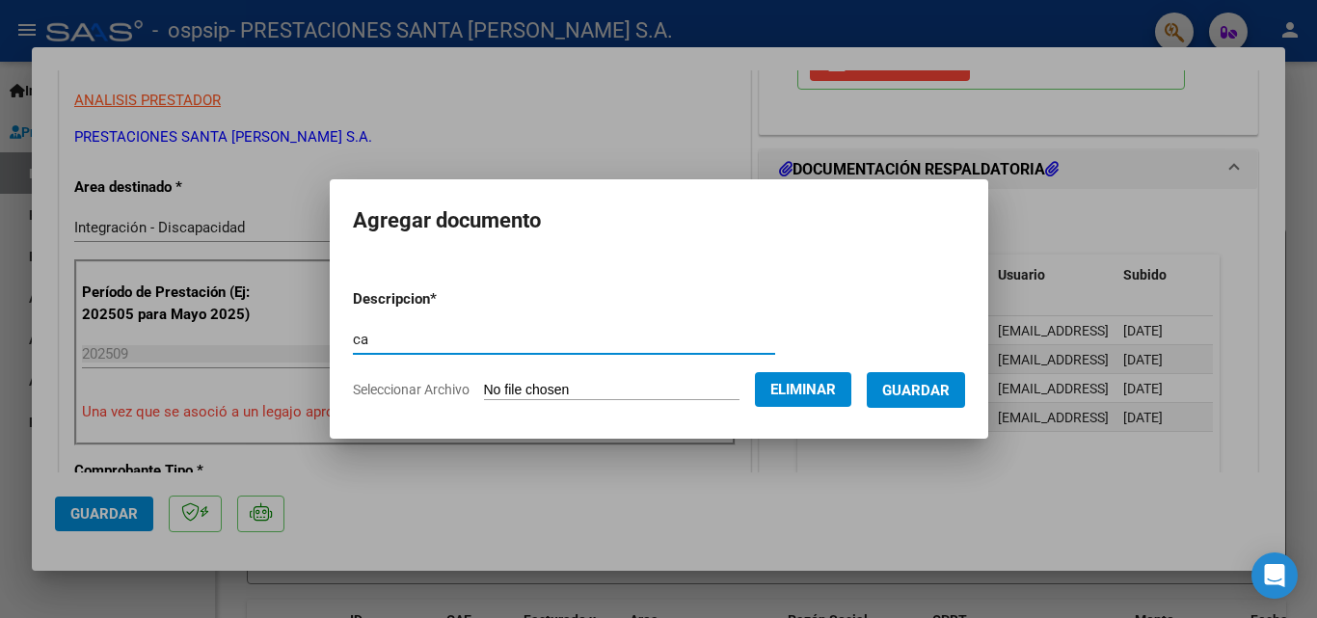
type input "c"
type input "CAE"
click at [949, 386] on span "Guardar" at bounding box center [915, 390] width 67 height 17
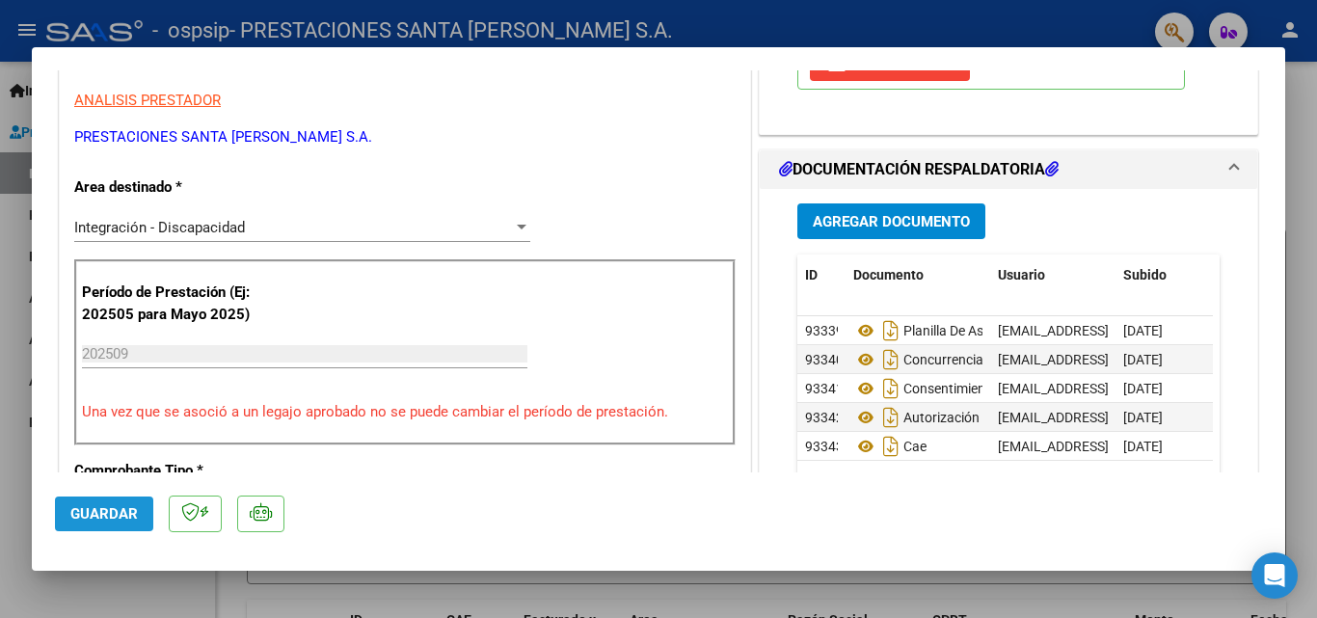
click at [107, 520] on span "Guardar" at bounding box center [103, 513] width 67 height 17
